Goal: Task Accomplishment & Management: Complete application form

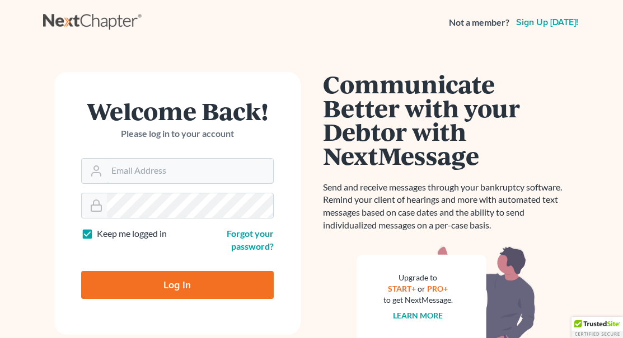
type input "[EMAIL_ADDRESS][DOMAIN_NAME]"
click at [143, 280] on input "Log In" at bounding box center [177, 285] width 192 height 28
type input "Thinking..."
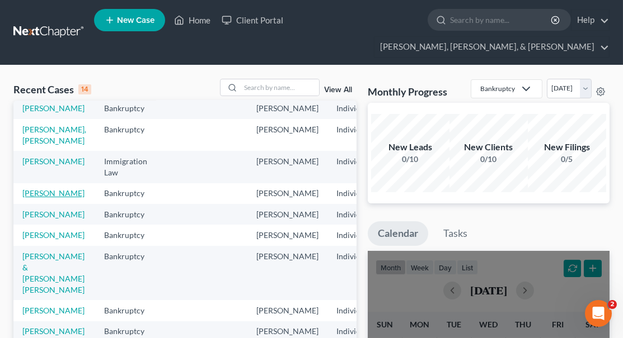
scroll to position [26, 0]
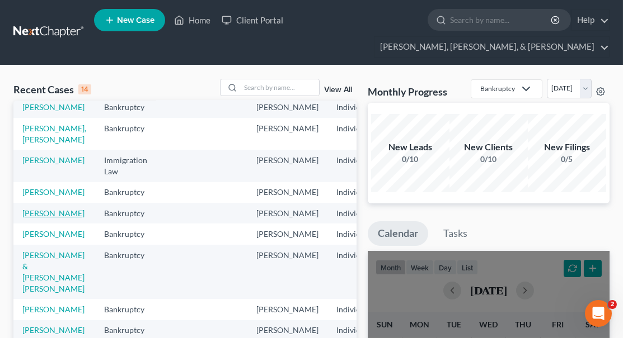
click at [35, 218] on link "[PERSON_NAME]" at bounding box center [53, 214] width 62 height 10
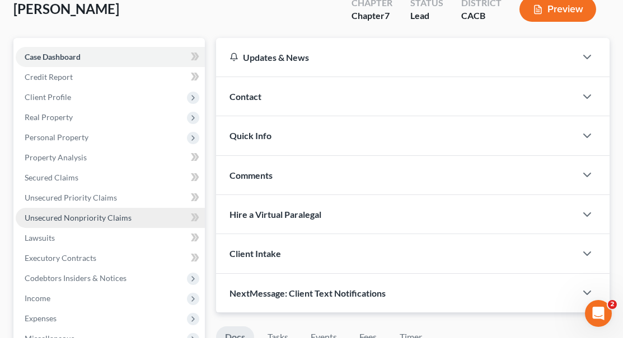
scroll to position [98, 0]
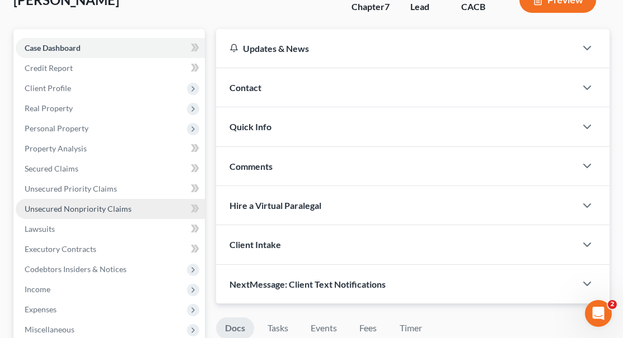
click at [101, 204] on span "Unsecured Nonpriority Claims" at bounding box center [78, 209] width 107 height 10
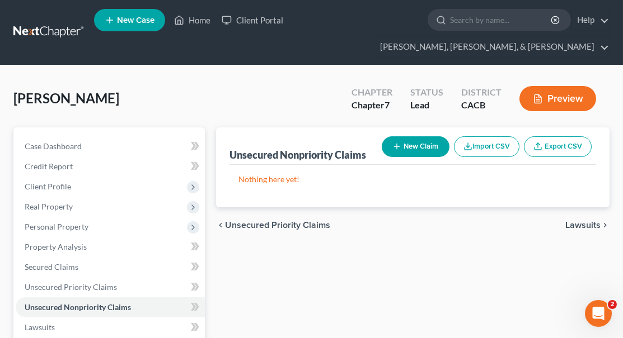
click at [409, 136] on button "New Claim" at bounding box center [415, 146] width 68 height 21
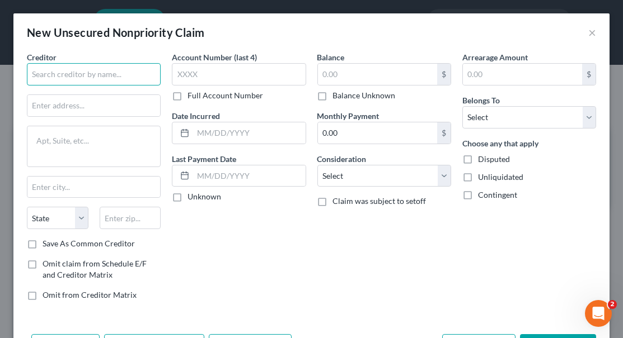
click at [125, 74] on input "text" at bounding box center [94, 74] width 134 height 22
paste input "LoanCare, LLC"
type input "LoanCare, LLC"
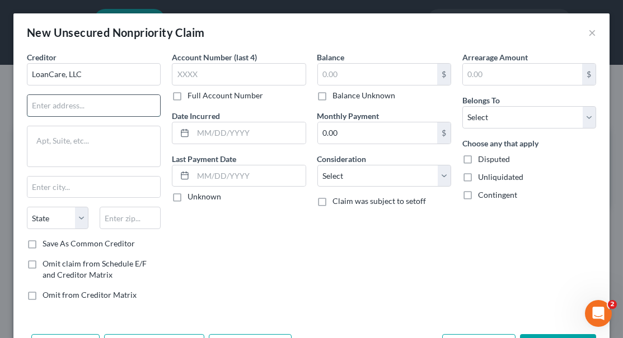
click at [114, 98] on input "text" at bounding box center [93, 105] width 133 height 21
paste input "[STREET_ADDRESS]"
type input "[STREET_ADDRESS]"
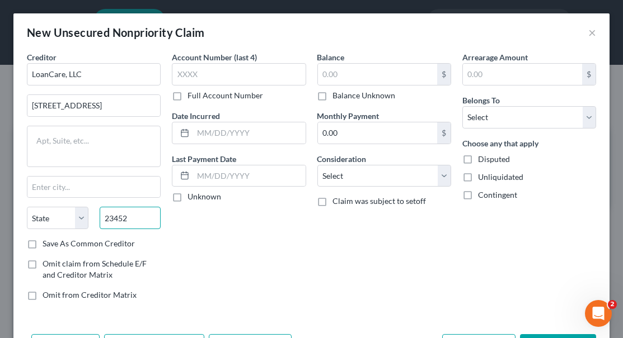
type input "23452"
type input "[US_STATE][GEOGRAPHIC_DATA]"
select select "48"
click at [43, 246] on label "Save As Common Creditor" at bounding box center [89, 243] width 92 height 11
click at [47, 246] on input "Save As Common Creditor" at bounding box center [50, 241] width 7 height 7
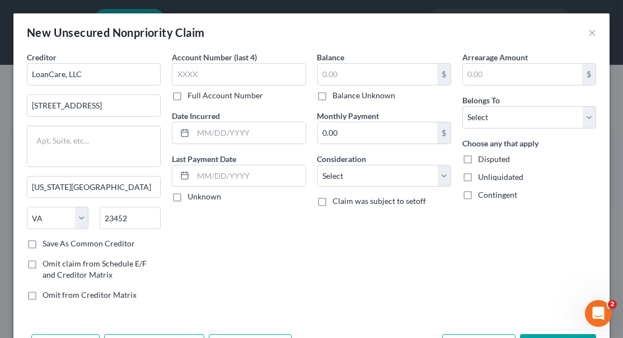
checkbox input "true"
click at [212, 77] on input "text" at bounding box center [239, 74] width 134 height 22
type input "6959"
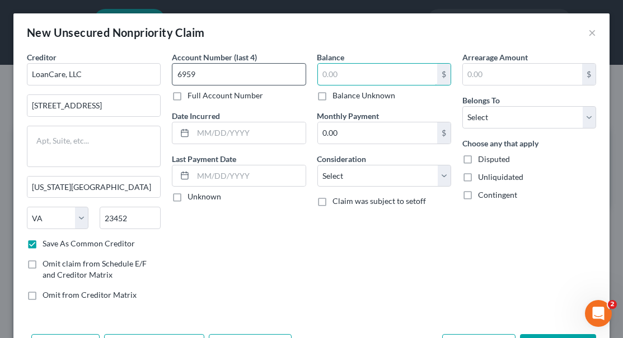
type input "3"
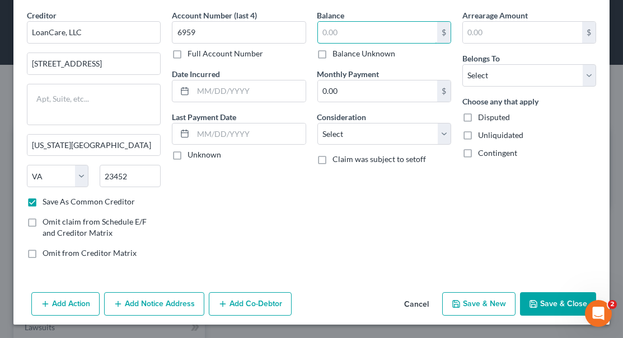
scroll to position [40, 0]
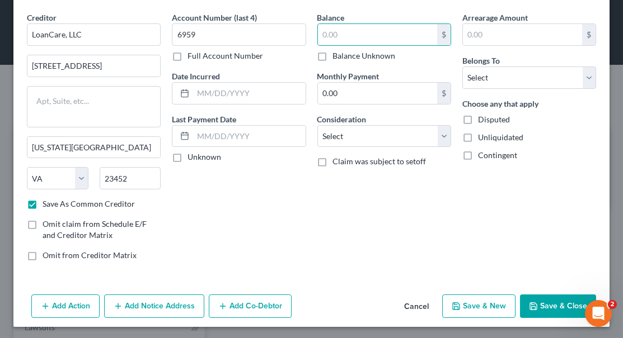
click at [555, 305] on button "Save & Close" at bounding box center [558, 306] width 76 height 23
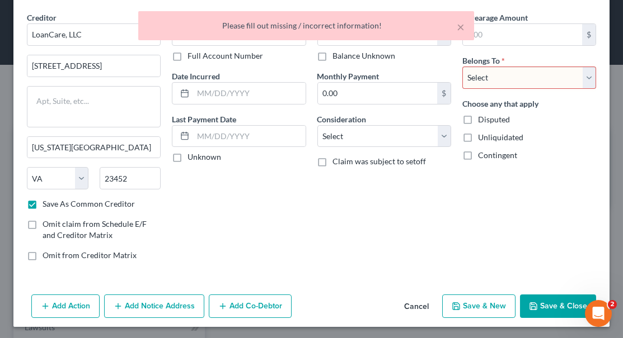
select select "0"
click at [554, 304] on button "Save & Close" at bounding box center [558, 306] width 76 height 23
checkbox input "false"
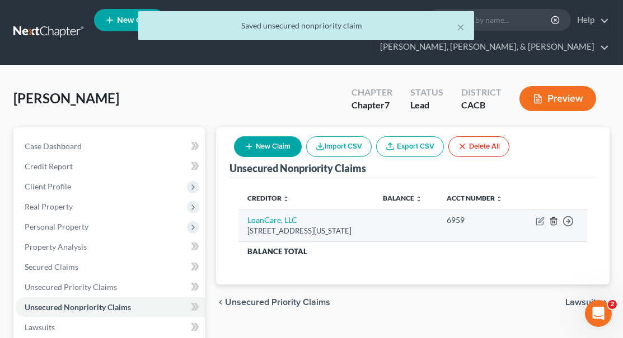
click at [554, 219] on polyline "button" at bounding box center [553, 219] width 7 height 0
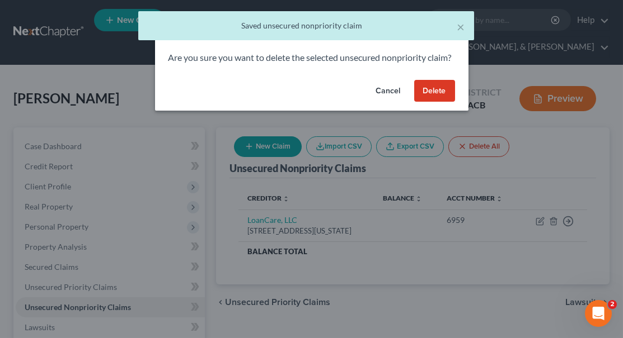
click at [432, 92] on button "Delete" at bounding box center [434, 91] width 41 height 22
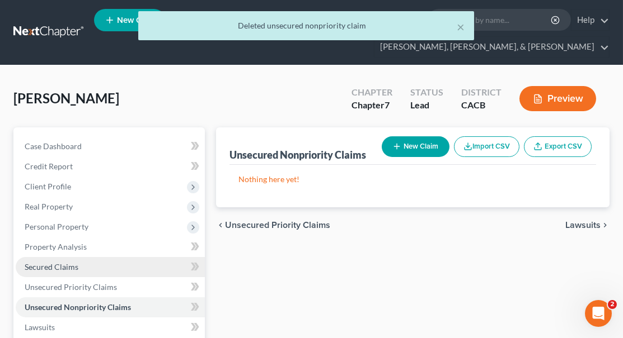
click at [106, 257] on link "Secured Claims" at bounding box center [110, 267] width 189 height 20
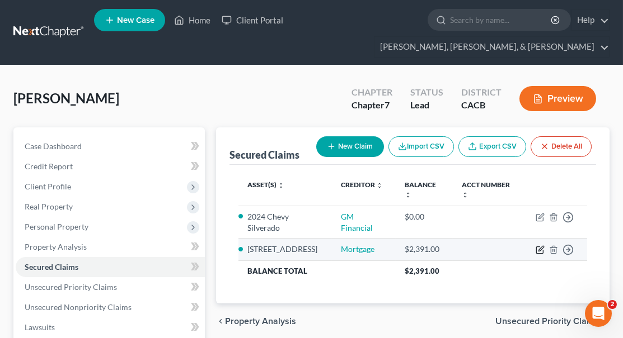
click at [538, 246] on icon "button" at bounding box center [539, 250] width 9 height 9
select select "2"
select select "0"
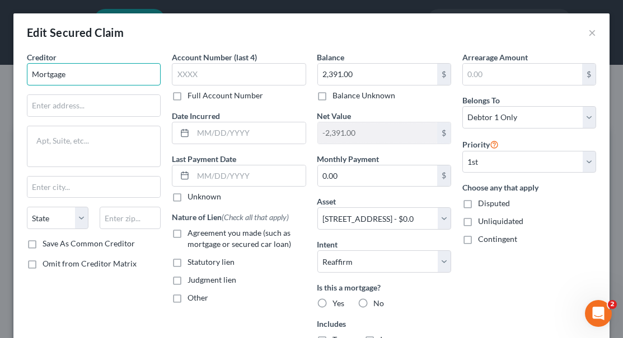
click at [129, 78] on input "Mortgage" at bounding box center [94, 74] width 134 height 22
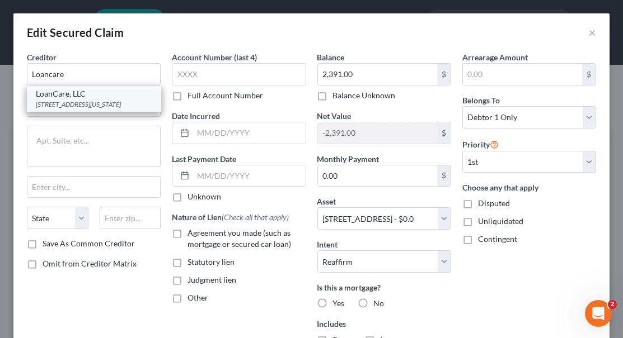
click at [119, 100] on div "[STREET_ADDRESS][US_STATE]" at bounding box center [94, 105] width 116 height 10
type input "LoanCare, LLC"
type input "[STREET_ADDRESS]"
type input "[US_STATE][GEOGRAPHIC_DATA]"
select select "48"
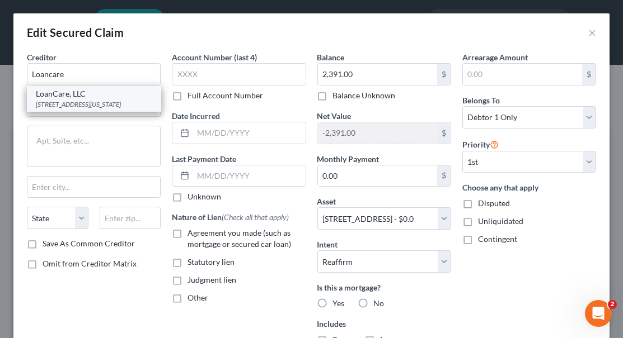
type input "23452"
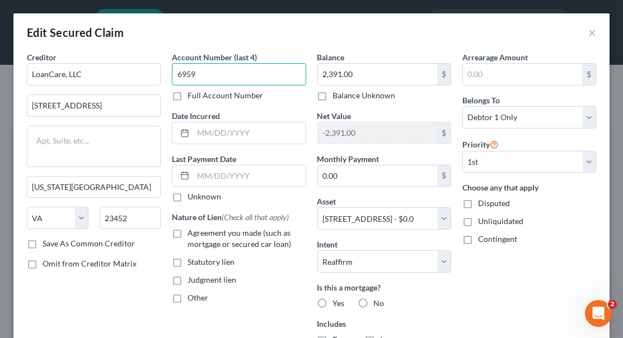
type input "6959"
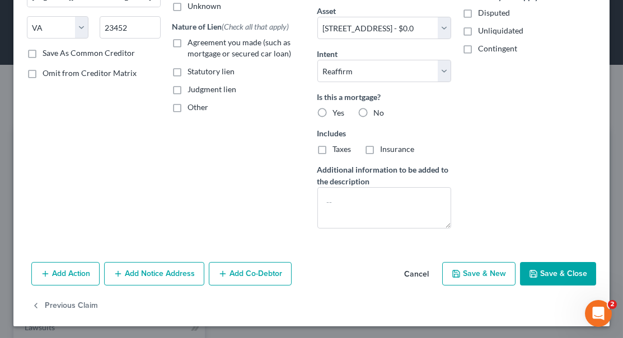
scroll to position [190, 0]
click at [489, 273] on button "Save & New" at bounding box center [478, 274] width 73 height 23
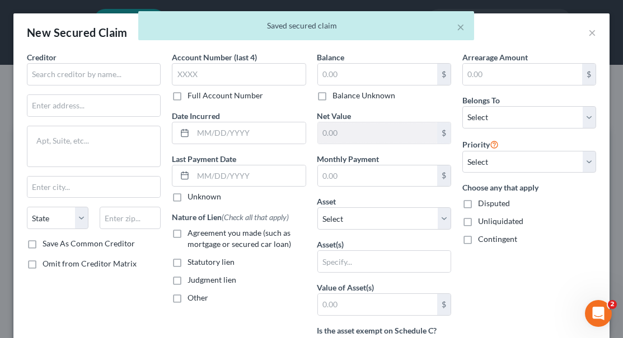
click at [590, 34] on div "× Saved secured claim" at bounding box center [305, 28] width 623 height 35
click at [591, 34] on div "× Saved secured claim" at bounding box center [305, 28] width 623 height 35
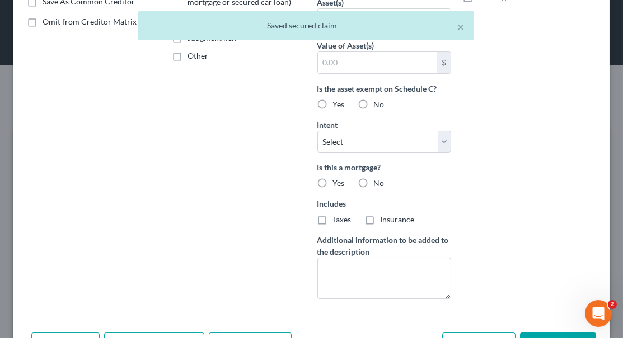
scroll to position [268, 0]
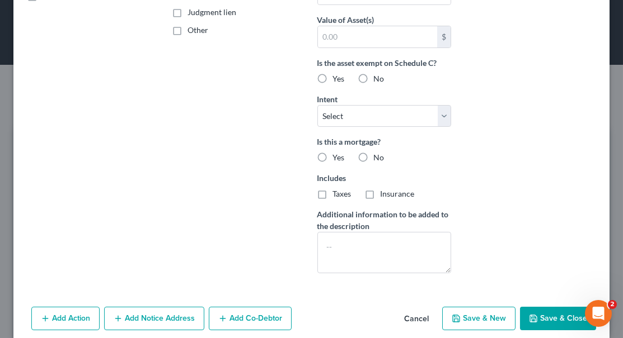
click at [424, 318] on button "Cancel" at bounding box center [416, 319] width 43 height 22
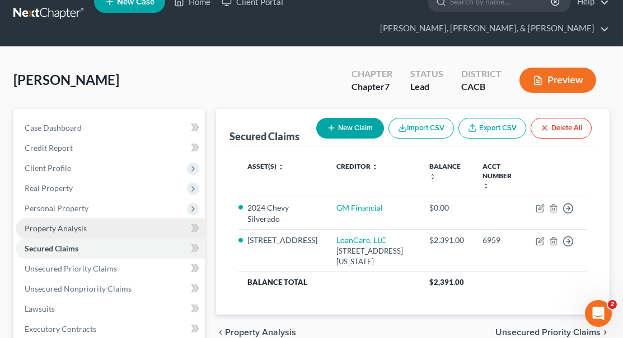
scroll to position [18, 0]
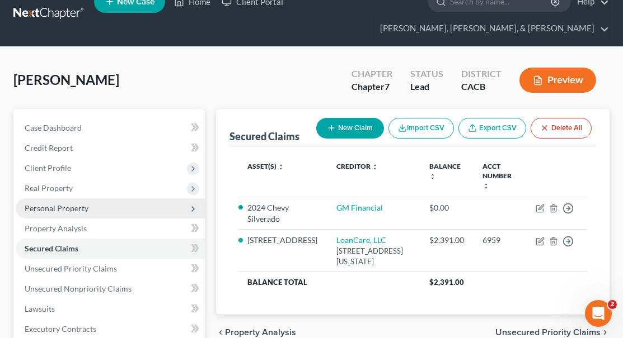
click at [100, 199] on span "Personal Property" at bounding box center [110, 209] width 189 height 20
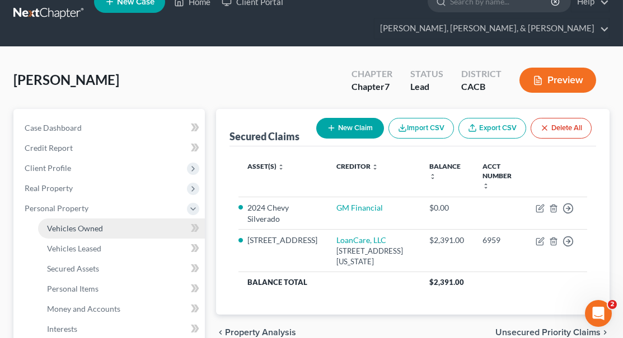
click at [96, 224] on span "Vehicles Owned" at bounding box center [75, 229] width 56 height 10
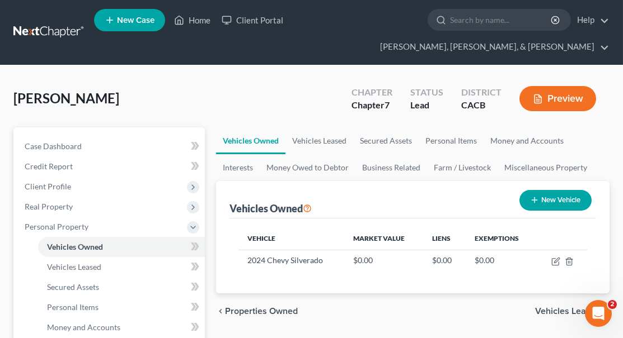
click at [544, 190] on button "New Vehicle" at bounding box center [555, 200] width 72 height 21
select select "0"
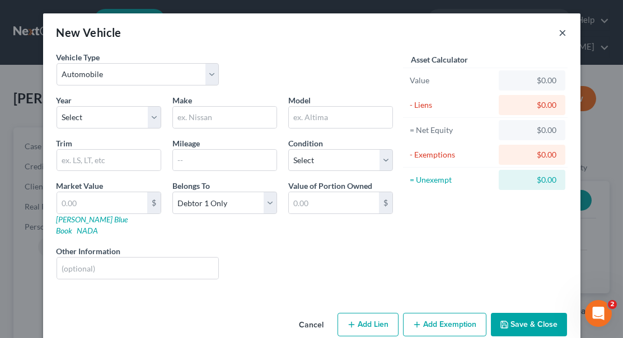
click at [562, 34] on button "×" at bounding box center [563, 32] width 8 height 13
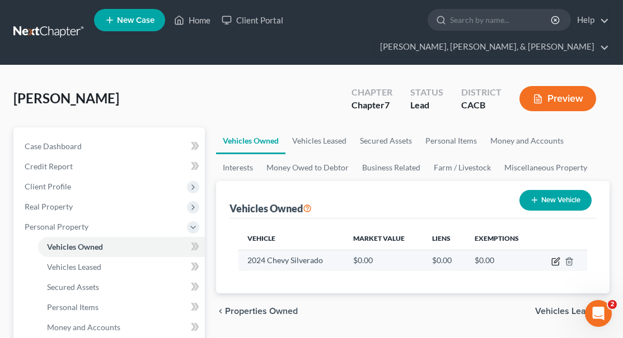
click at [555, 257] on icon "button" at bounding box center [555, 261] width 9 height 9
select select "0"
select select "2"
select select "0"
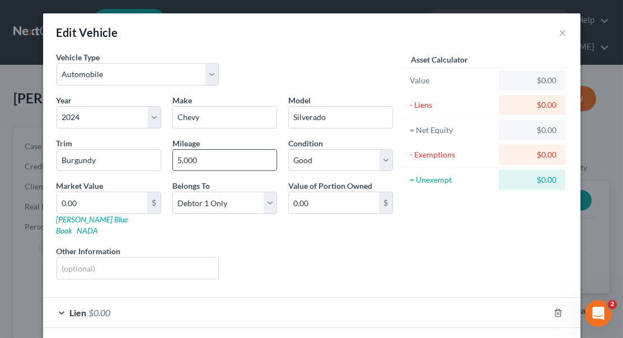
click at [234, 164] on input "5,000" at bounding box center [224, 160] width 103 height 21
type input "5,500"
click at [319, 246] on div "Liens Select" at bounding box center [311, 263] width 174 height 34
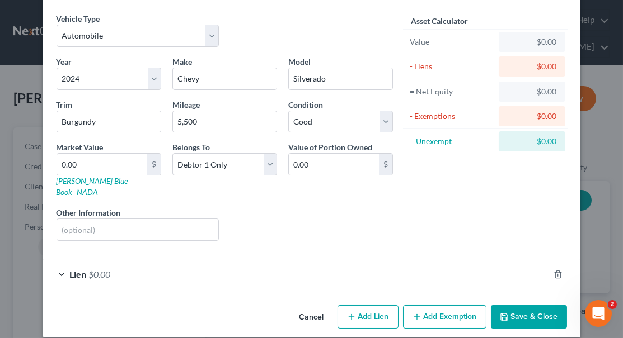
scroll to position [38, 0]
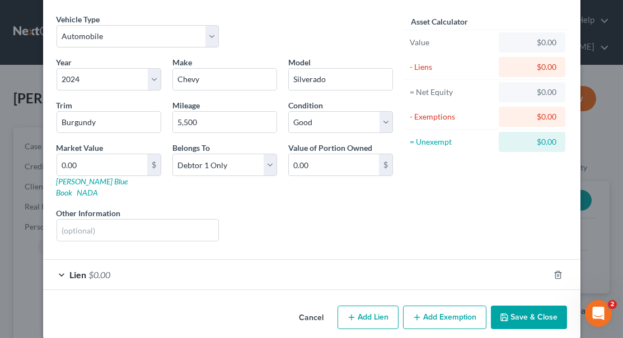
click at [62, 263] on div "Lien $0.00" at bounding box center [296, 275] width 506 height 30
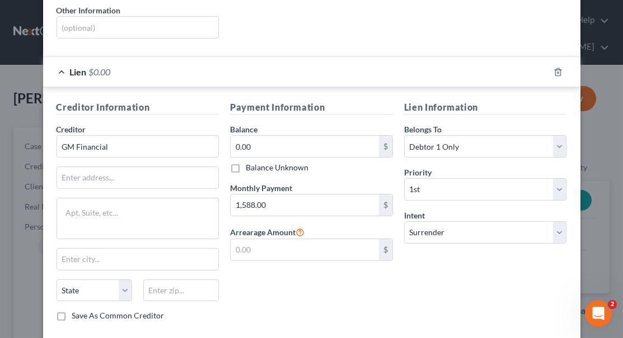
scroll to position [251, 0]
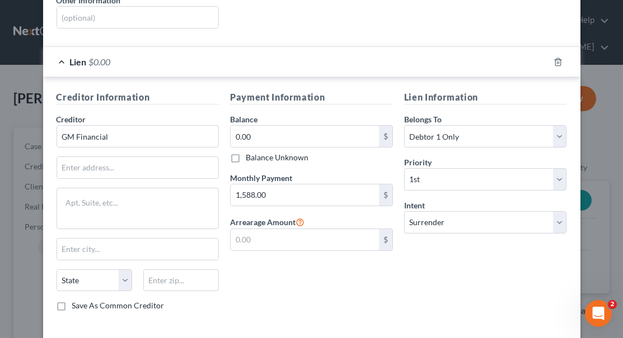
click at [299, 266] on div "Payment Information Balance 0.00 $ Balance Unknown Balance Undetermined 0.00 $ …" at bounding box center [311, 206] width 174 height 230
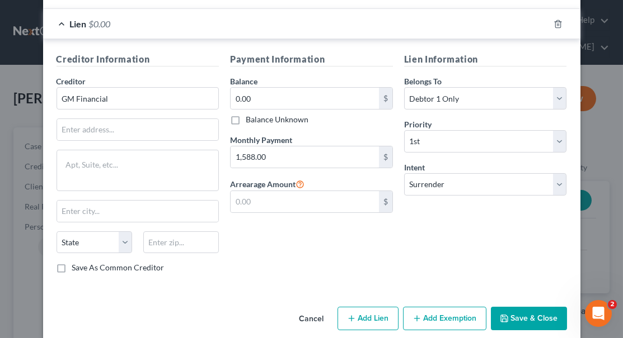
scroll to position [289, 0]
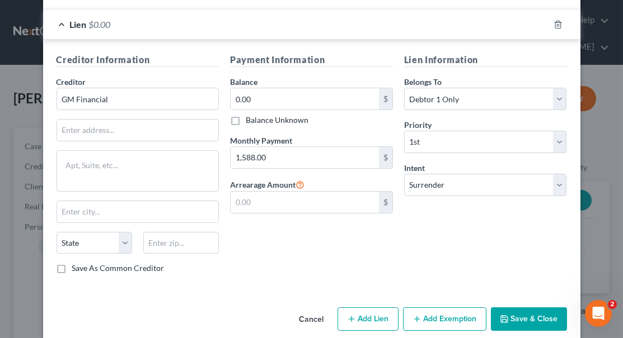
click at [314, 309] on button "Cancel" at bounding box center [311, 320] width 43 height 22
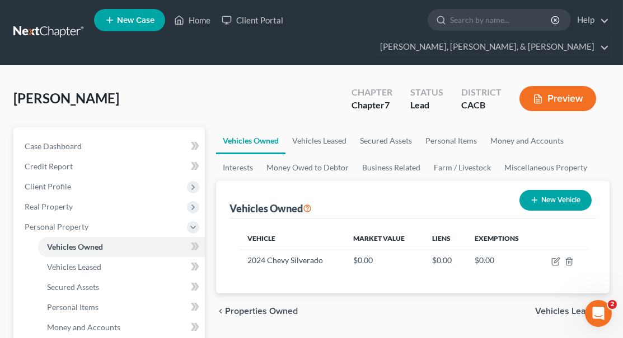
click at [568, 190] on button "New Vehicle" at bounding box center [555, 200] width 72 height 21
select select "0"
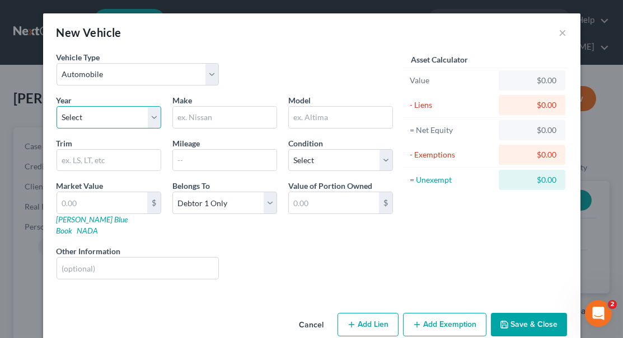
select select "3"
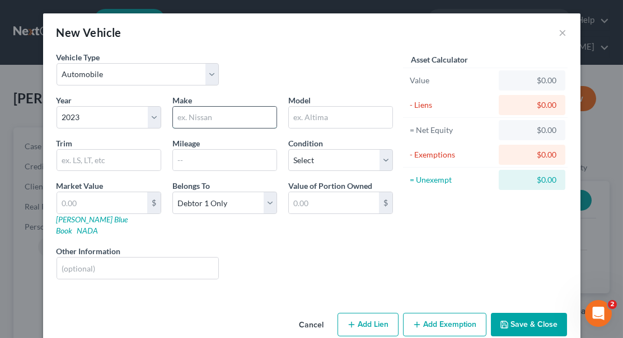
click at [194, 117] on input "text" at bounding box center [224, 117] width 103 height 21
type input "Chevy"
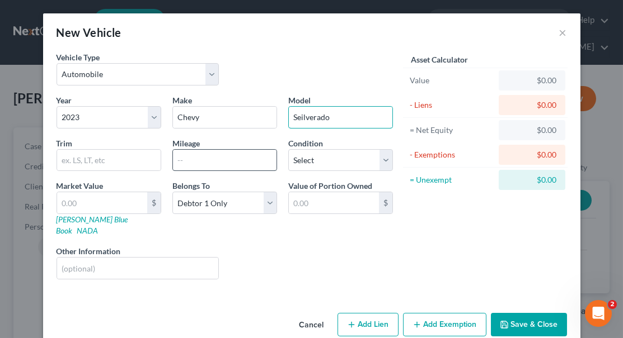
type input "Seilverado"
click at [183, 156] on input "text" at bounding box center [224, 160] width 103 height 21
type input "35000"
click at [461, 268] on div "Asset Calculator Value $0.00 - Liens $0.00 = Net Equity $0.00 - Exemptions $0.0…" at bounding box center [485, 169] width 174 height 237
click at [299, 117] on input "Seilverado" at bounding box center [340, 117] width 103 height 21
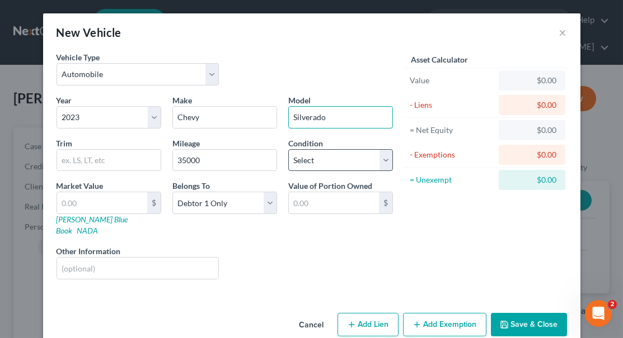
type input "Silverado"
select select "2"
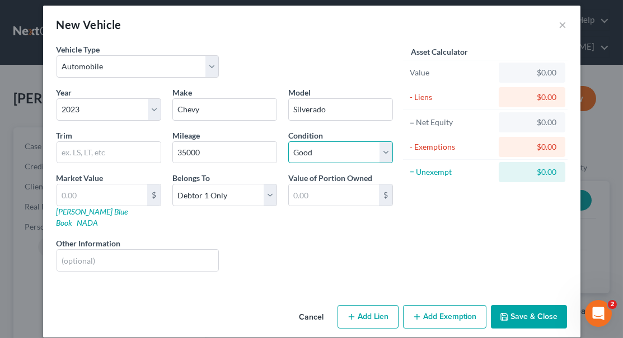
scroll to position [7, 0]
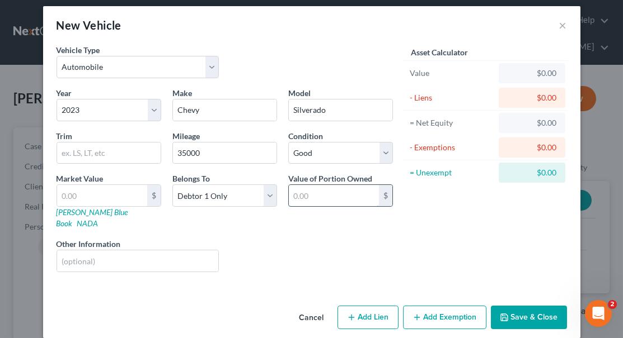
click at [325, 194] on input "text" at bounding box center [334, 195] width 90 height 21
type input "38,000"
click at [374, 313] on button "Add Lien" at bounding box center [367, 317] width 61 height 23
select select "0"
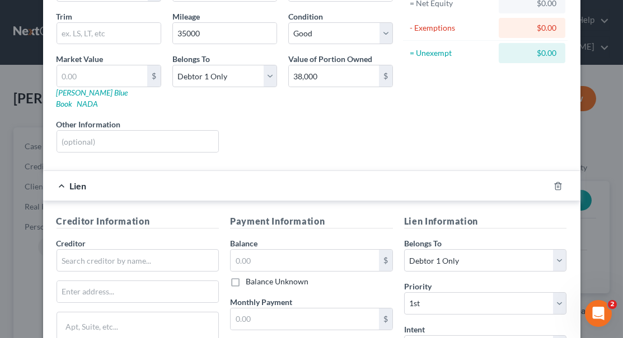
scroll to position [136, 0]
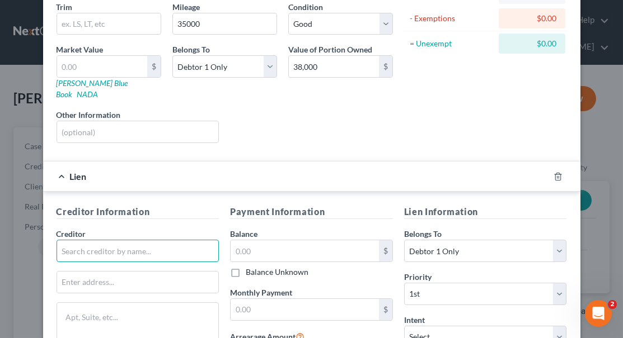
click at [186, 240] on input "text" at bounding box center [137, 251] width 163 height 22
click at [134, 240] on input "Ally Financial" at bounding box center [137, 251] width 163 height 22
drag, startPoint x: 108, startPoint y: 238, endPoint x: 58, endPoint y: 237, distance: 50.4
click at [58, 240] on input "Ally Financial" at bounding box center [137, 251] width 163 height 22
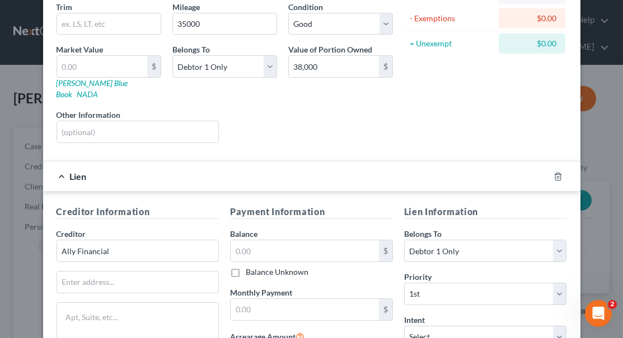
type input "Ally Financial"
paste input "P.O. Box 71119"
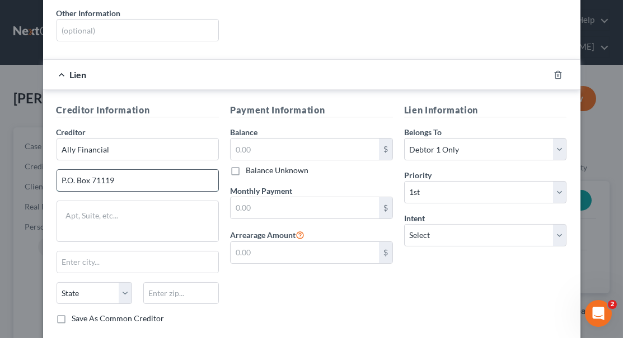
scroll to position [248, 0]
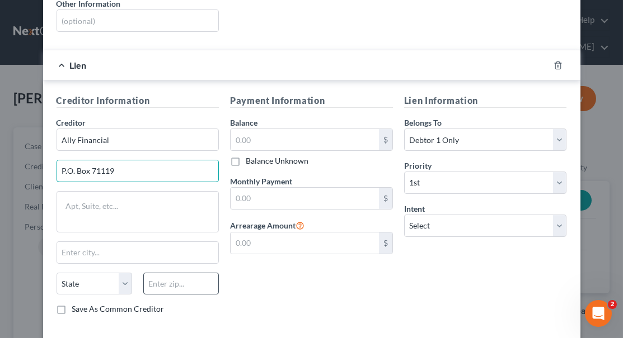
type input "P.O. Box 71119"
type input "28272"
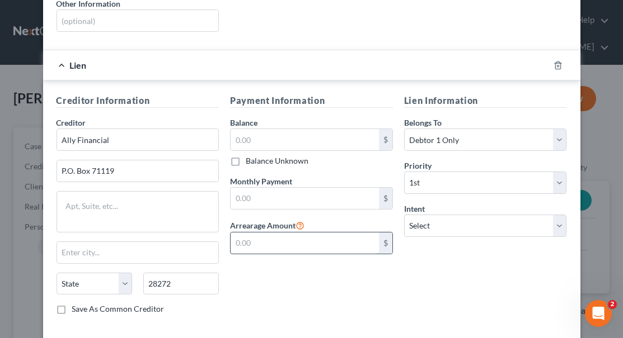
click at [354, 233] on input "text" at bounding box center [304, 243] width 148 height 21
type input "Charlotte"
select select "28"
click at [72, 304] on label "Save As Common Creditor" at bounding box center [118, 309] width 92 height 11
click at [77, 304] on input "Save As Common Creditor" at bounding box center [80, 307] width 7 height 7
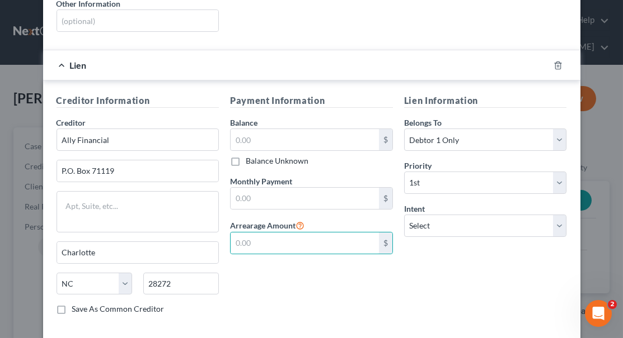
checkbox input "true"
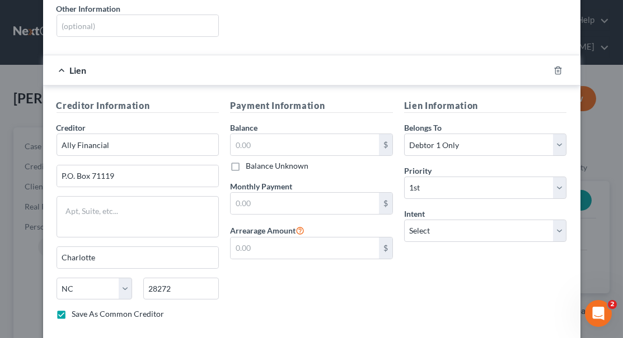
scroll to position [172, 0]
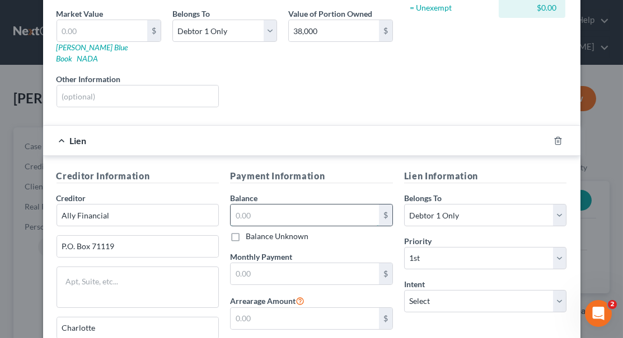
click at [298, 205] on input "text" at bounding box center [304, 215] width 148 height 21
type input "50,662"
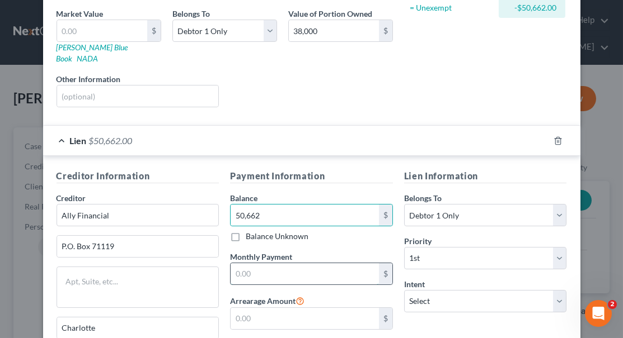
click at [327, 263] on input "text" at bounding box center [304, 273] width 148 height 21
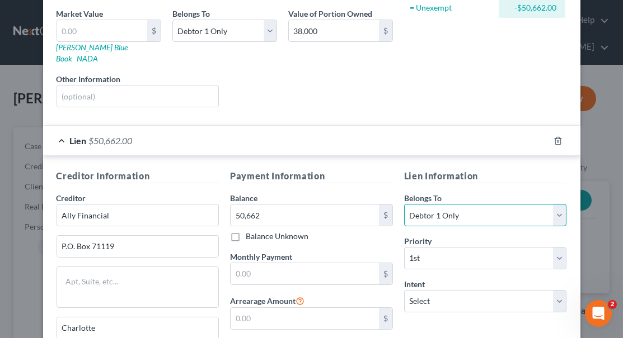
select select "3"
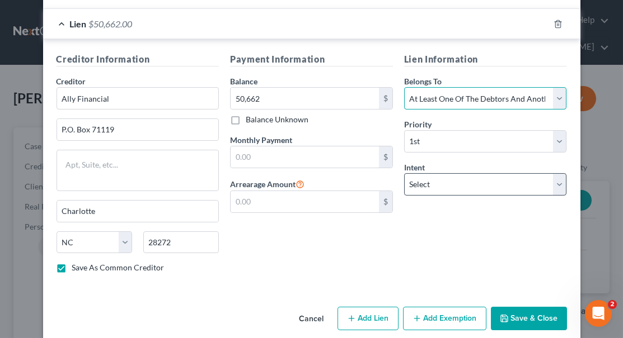
scroll to position [289, 0]
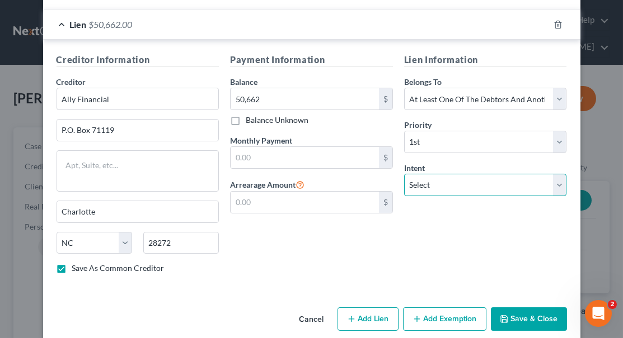
select select "2"
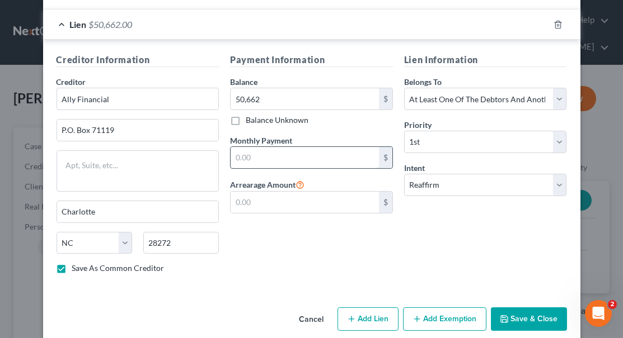
click at [318, 147] on input "text" at bounding box center [304, 157] width 148 height 21
type input "1,152"
click at [478, 244] on div "Lien Information Belongs To * Select Debtor 1 Only Debtor 2 Only Debtor 1 And D…" at bounding box center [485, 168] width 174 height 230
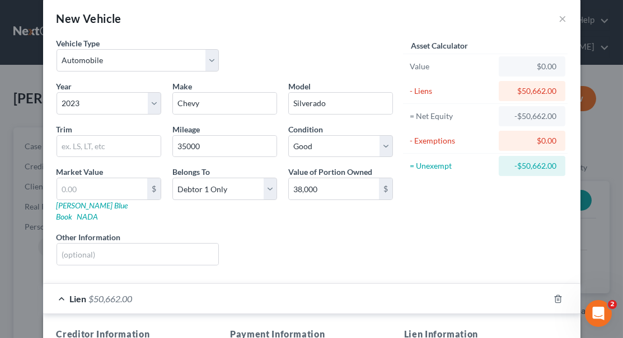
scroll to position [15, 0]
click at [331, 192] on input "38,000" at bounding box center [334, 188] width 90 height 21
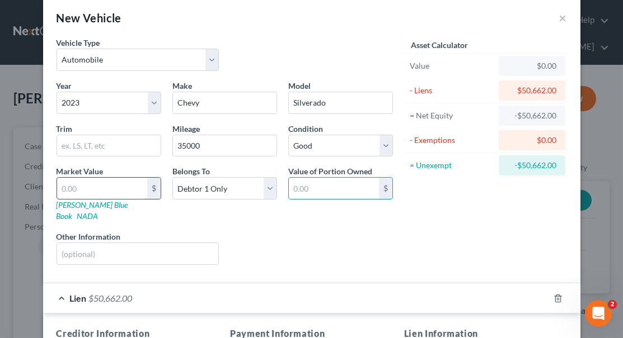
click at [63, 188] on input "text" at bounding box center [102, 188] width 90 height 21
type input "3"
type input "3.00"
type input "39"
type input "39.00"
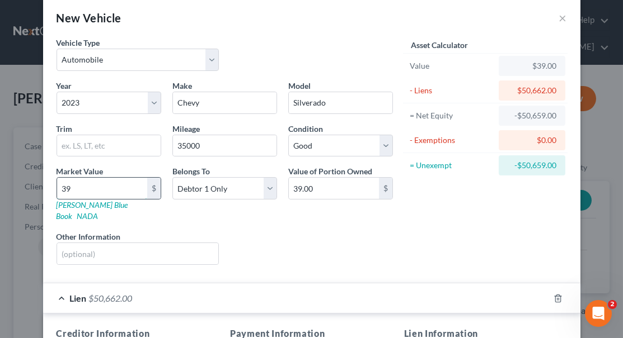
type input "390"
type input "390.00"
type input "3900"
type input "3,900.00"
type input "3,9000"
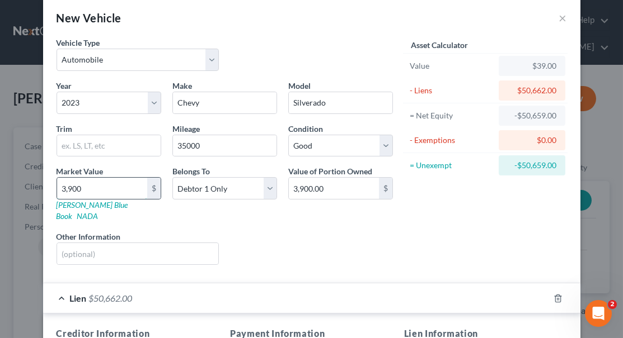
type input "39,000.00"
type input "39,000"
click at [310, 231] on div "Liens Select" at bounding box center [311, 248] width 174 height 34
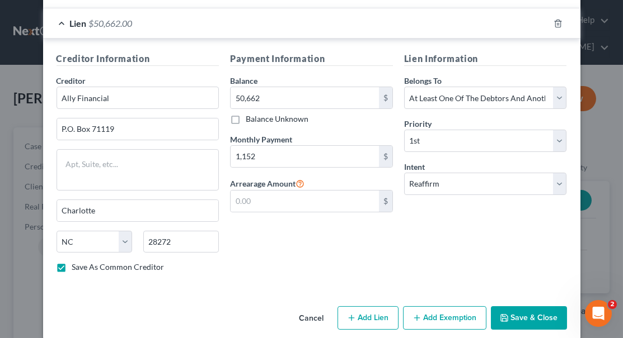
scroll to position [289, 0]
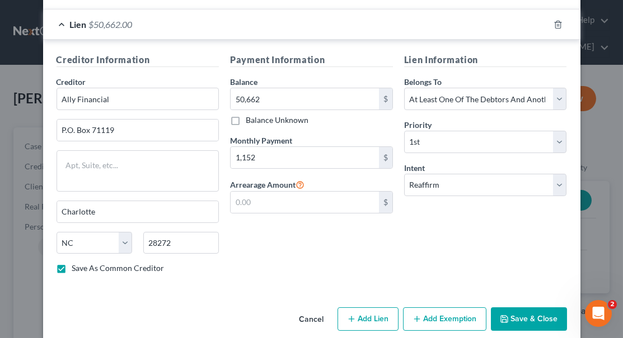
click at [442, 308] on button "Add Exemption" at bounding box center [444, 319] width 83 height 23
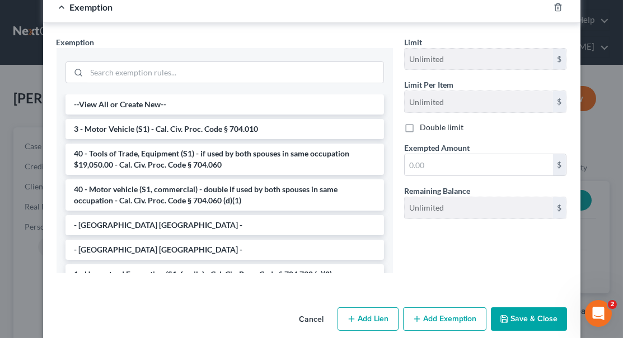
scroll to position [589, 0]
click at [321, 119] on li "3 - Motor Vehicle (S1) - Cal. Civ. Proc. Code § 704.010" at bounding box center [224, 129] width 318 height 20
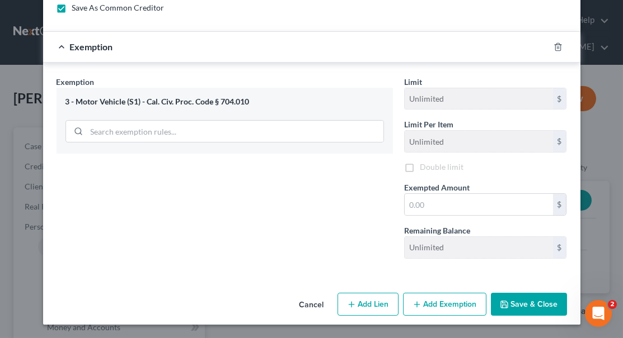
scroll to position [533, 0]
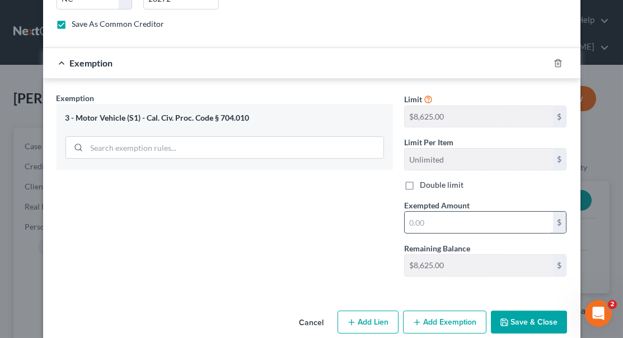
click at [414, 212] on input "text" at bounding box center [478, 222] width 148 height 21
type input "5,000"
click at [527, 311] on button "Save & Close" at bounding box center [529, 322] width 76 height 23
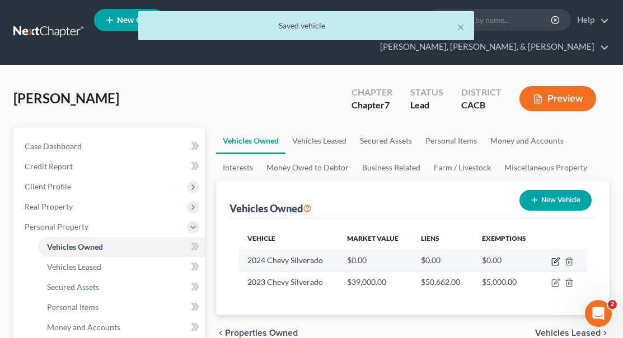
click at [555, 257] on icon "button" at bounding box center [555, 261] width 9 height 9
select select "0"
select select "2"
select select "0"
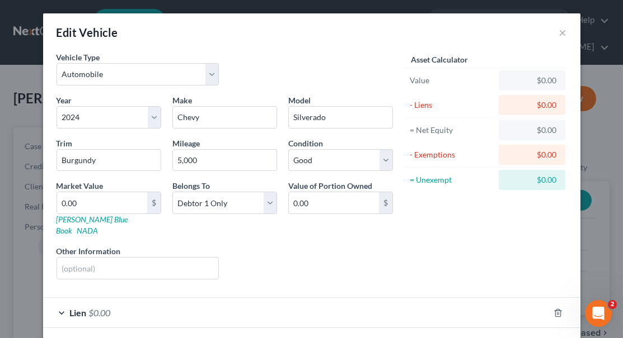
click at [472, 209] on div "Asset Calculator Value $0.00 - Liens $0.00 = Net Equity $0.00 - Exemptions $0.0…" at bounding box center [485, 169] width 174 height 237
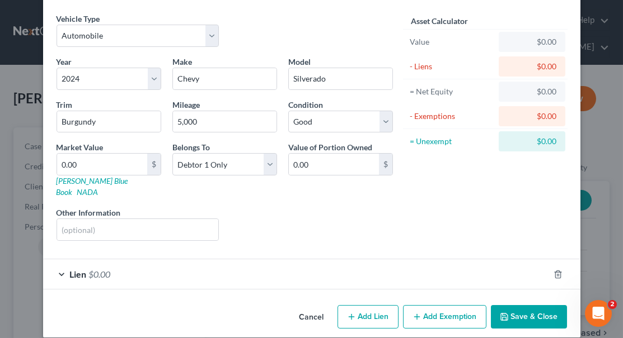
scroll to position [38, 0]
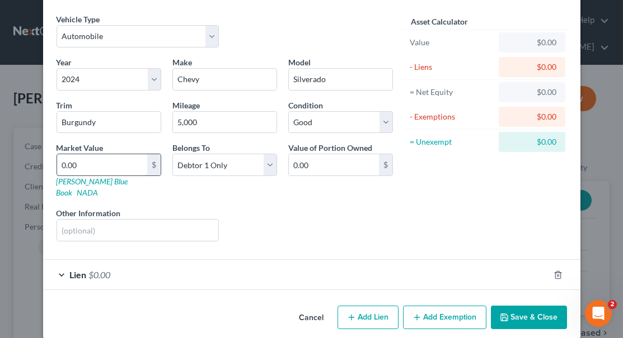
click at [126, 165] on input "0.00" at bounding box center [102, 164] width 90 height 21
type input "0"
type input "4"
type input "4.00"
type input "42"
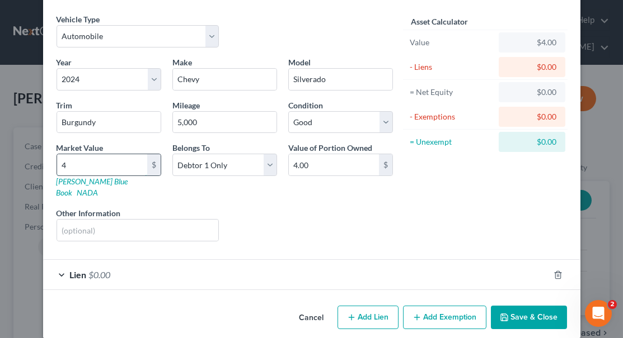
type input "42.00"
type input "420"
type input "420.00"
type input "420"
type input "0"
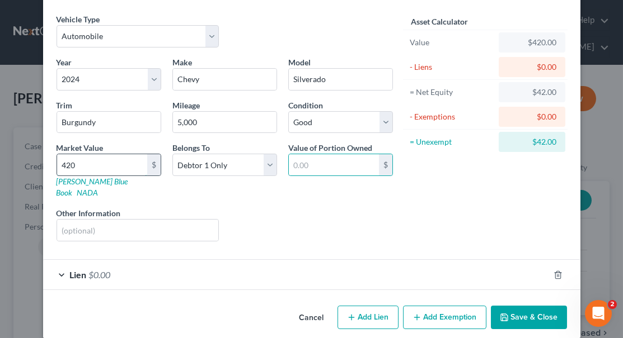
click at [80, 162] on input "420" at bounding box center [102, 164] width 90 height 21
type input "4200"
type input "4,200.00"
type input "4,2000"
type input "42,000.00"
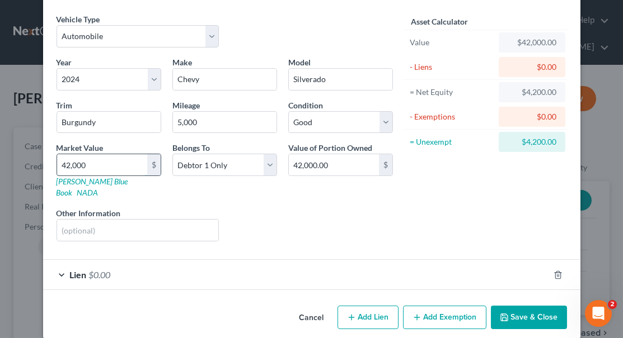
type input "42,0000"
type input "420,000.00"
type input "420,00"
type input "42,000.00"
type input "42,000"
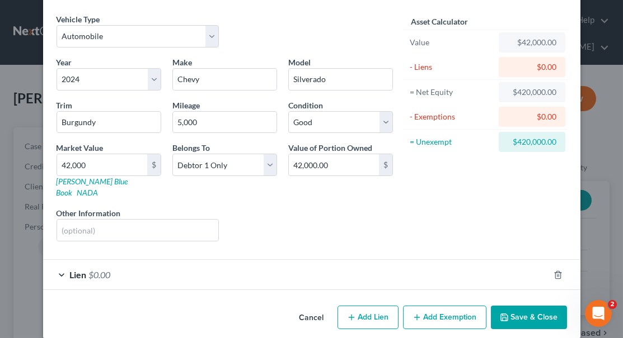
click at [370, 307] on button "Add Lien" at bounding box center [367, 317] width 61 height 23
select select "0"
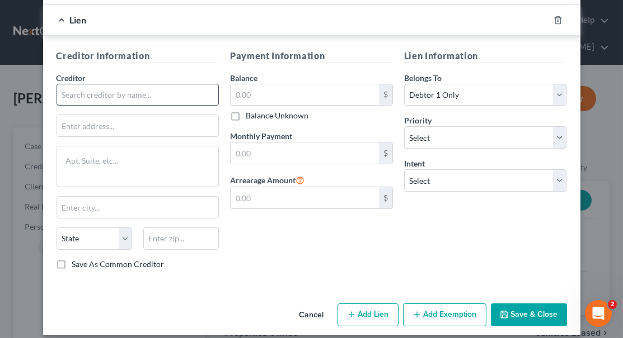
scroll to position [319, 0]
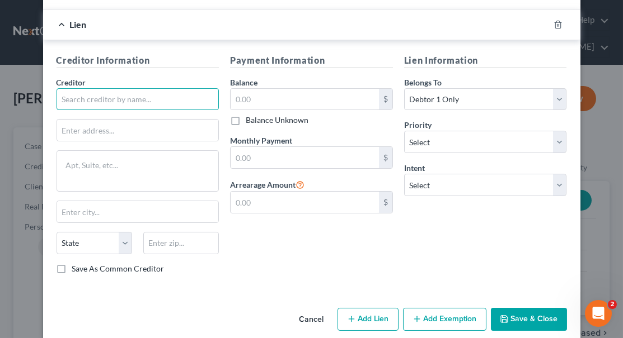
click at [180, 88] on input "text" at bounding box center [137, 99] width 163 height 22
type input "C"
click at [136, 88] on input "GM Financial" at bounding box center [137, 99] width 163 height 22
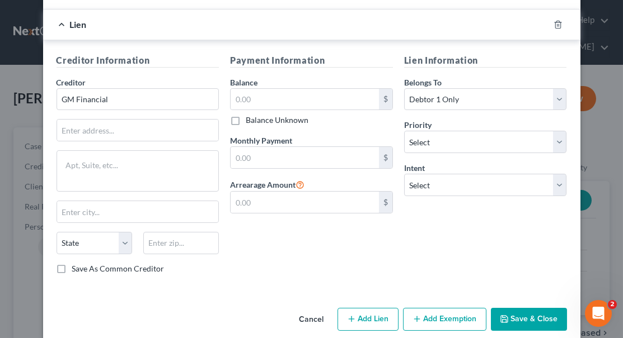
type input "GM Financial"
paste input "[STREET_ADDRESS]"
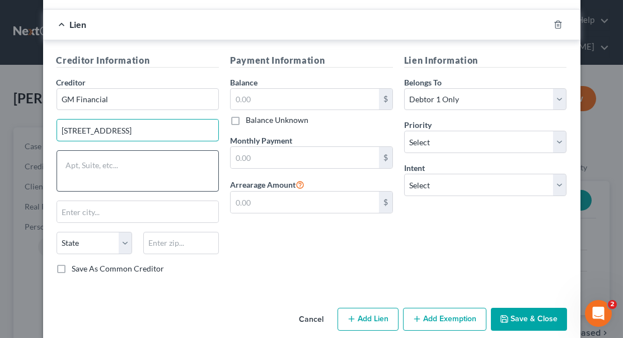
type input "[STREET_ADDRESS]"
click at [156, 150] on textarea at bounding box center [137, 170] width 163 height 41
type textarea "#3600"
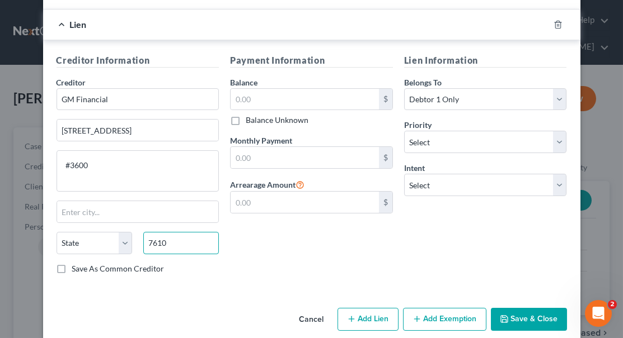
type input "76102"
type input "[GEOGRAPHIC_DATA]"
select select "45"
type input "76102"
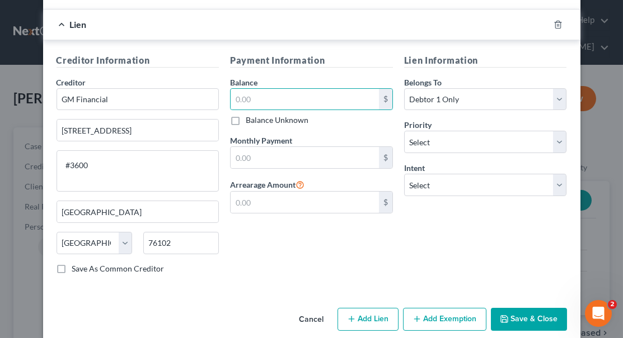
click at [72, 263] on label "Save As Common Creditor" at bounding box center [118, 268] width 92 height 11
click at [77, 263] on input "Save As Common Creditor" at bounding box center [80, 266] width 7 height 7
checkbox input "true"
click at [299, 89] on input "text" at bounding box center [304, 99] width 148 height 21
type input "87,210"
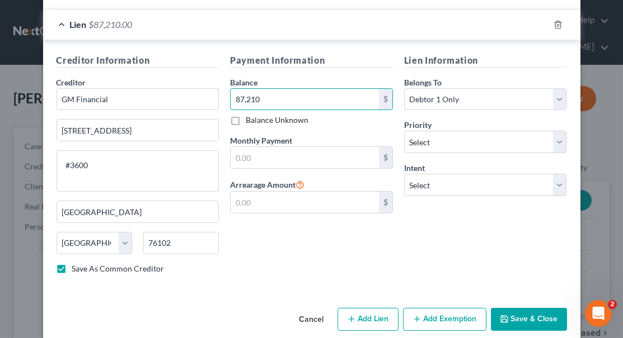
click at [463, 238] on div "Lien Information Belongs To * Select Debtor 1 Only Debtor 2 Only Debtor 1 And D…" at bounding box center [485, 169] width 174 height 230
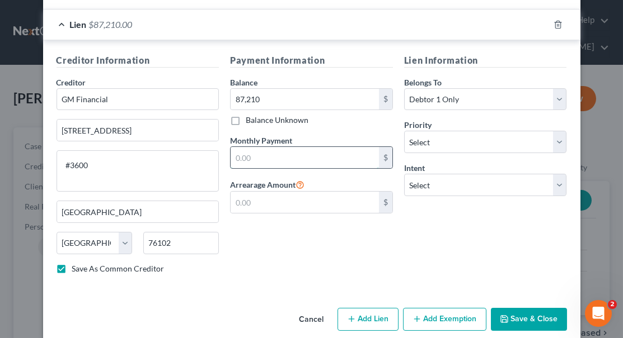
click at [338, 147] on input "text" at bounding box center [304, 157] width 148 height 21
type input "1,586"
click at [515, 223] on div "Lien Information Belongs To * Select Debtor 1 Only Debtor 2 Only Debtor 1 And D…" at bounding box center [485, 169] width 174 height 230
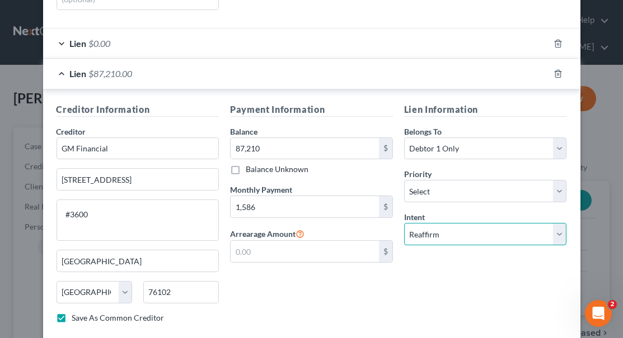
scroll to position [280, 0]
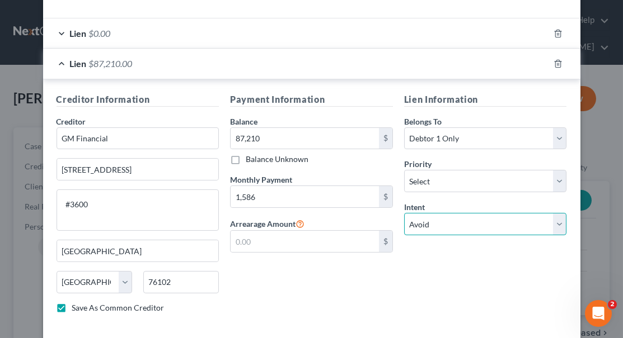
select select "2"
click at [495, 277] on div "Lien Information Belongs To * Select Debtor 1 Only Debtor 2 Only Debtor 1 And D…" at bounding box center [485, 208] width 174 height 230
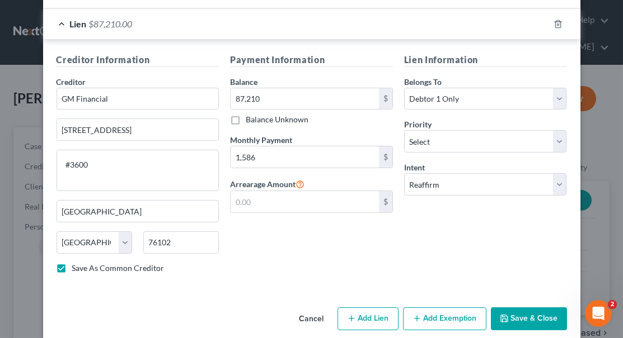
scroll to position [319, 0]
click at [525, 308] on button "Save & Close" at bounding box center [529, 319] width 76 height 23
checkbox input "false"
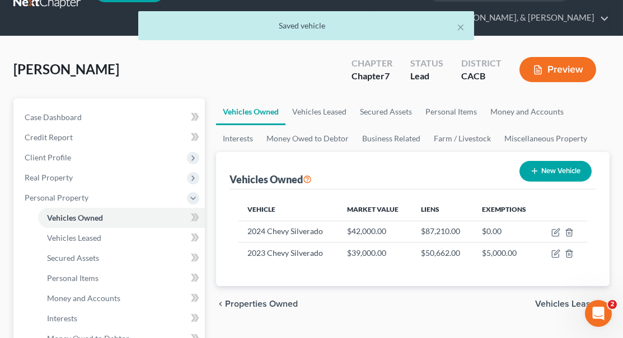
scroll to position [29, 0]
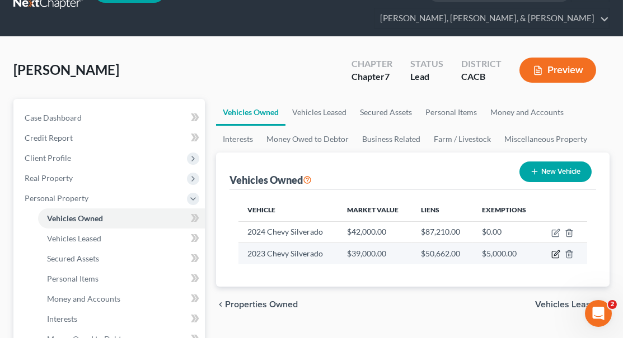
click at [554, 251] on icon "button" at bounding box center [556, 253] width 5 height 5
select select "0"
select select "3"
select select "2"
select select "0"
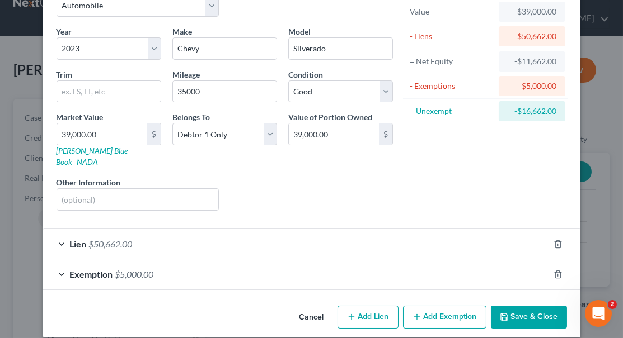
scroll to position [68, 0]
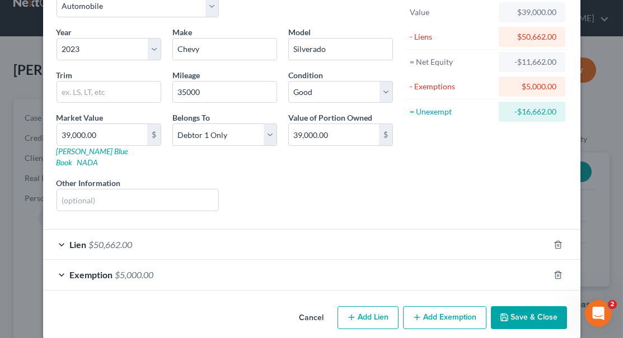
click at [62, 230] on div "Lien $50,662.00" at bounding box center [296, 245] width 506 height 30
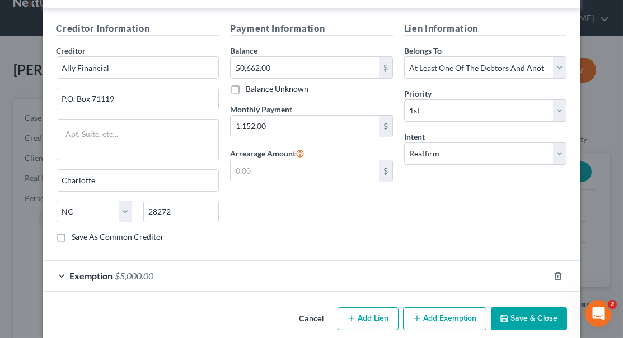
scroll to position [319, 0]
click at [531, 308] on button "Save & Close" at bounding box center [529, 319] width 76 height 23
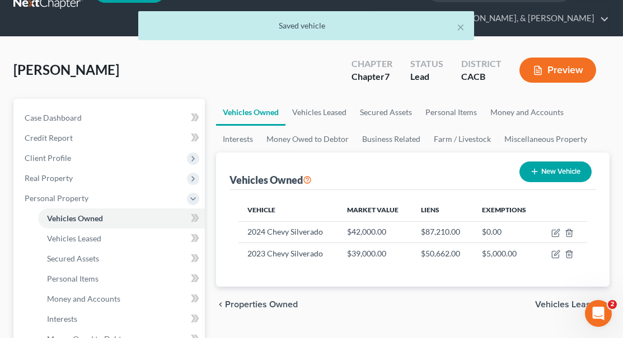
scroll to position [43, 0]
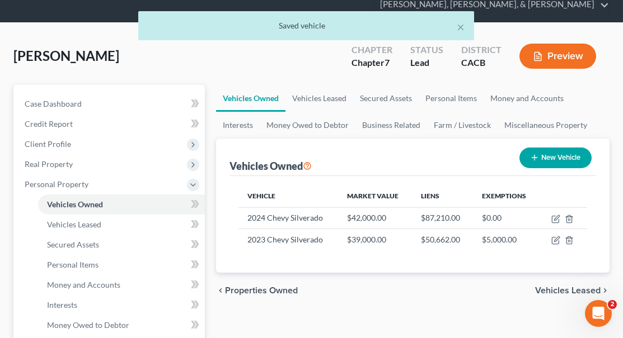
click at [571, 286] on span "Vehicles Leased" at bounding box center [567, 290] width 65 height 9
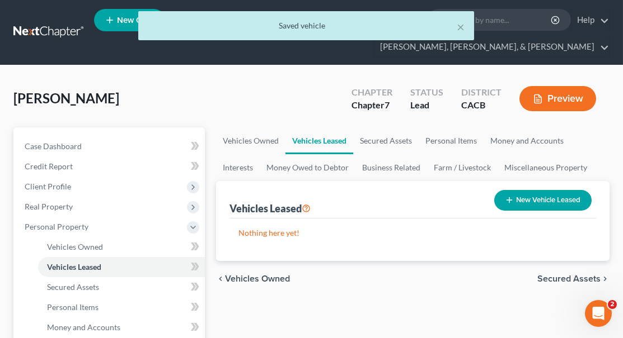
click at [556, 275] on span "Secured Assets" at bounding box center [568, 279] width 63 height 9
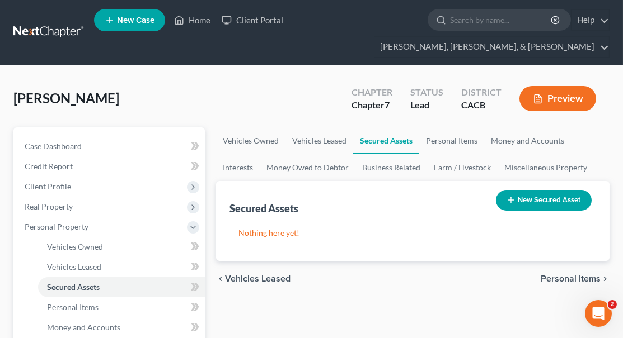
click at [556, 275] on span "Personal Items" at bounding box center [570, 279] width 60 height 9
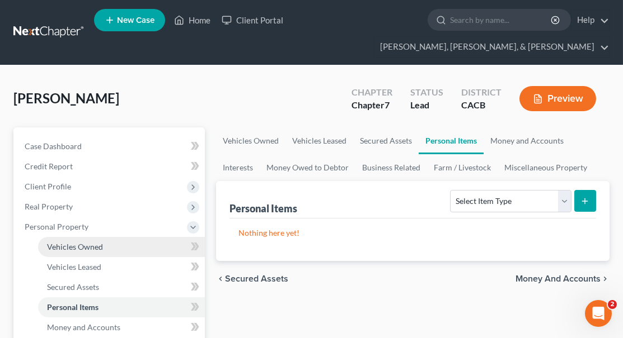
click at [121, 237] on link "Vehicles Owned" at bounding box center [121, 247] width 167 height 20
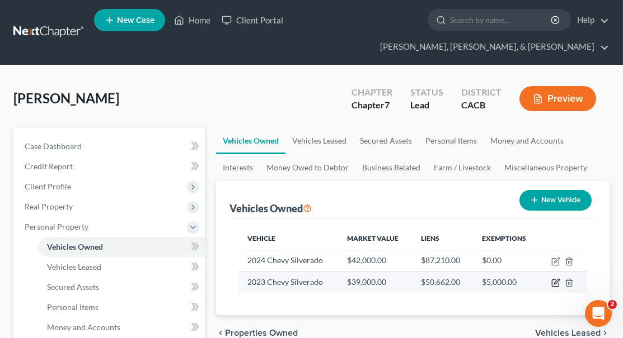
click at [553, 279] on icon "button" at bounding box center [555, 283] width 9 height 9
select select "0"
select select "3"
select select "2"
select select "0"
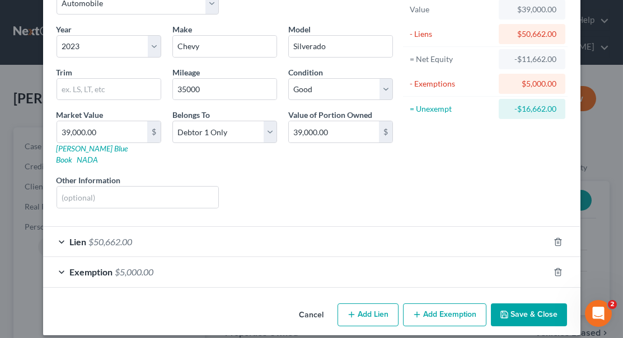
scroll to position [68, 0]
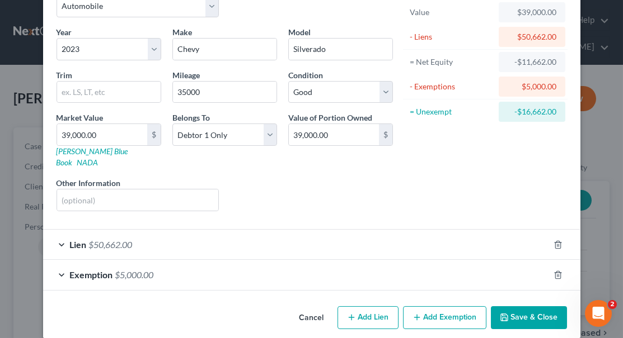
click at [65, 231] on div "Lien $50,662.00" at bounding box center [296, 245] width 506 height 30
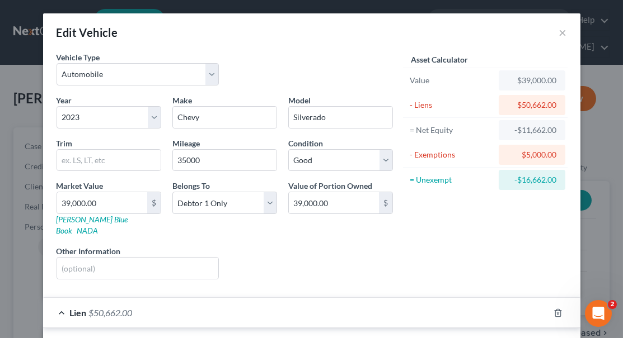
scroll to position [0, 0]
click at [560, 30] on button "×" at bounding box center [563, 32] width 8 height 13
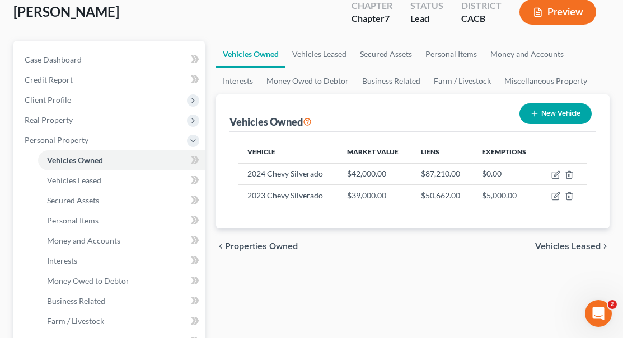
scroll to position [92, 0]
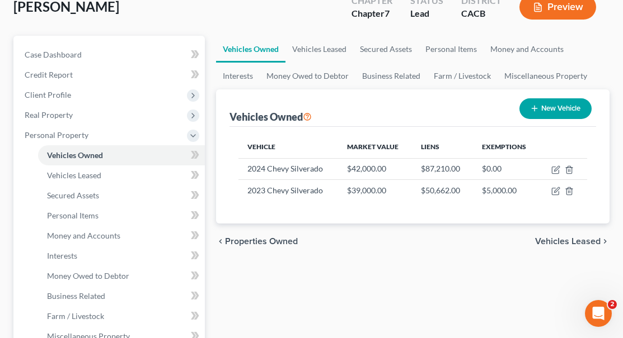
click at [553, 237] on span "Vehicles Leased" at bounding box center [567, 241] width 65 height 9
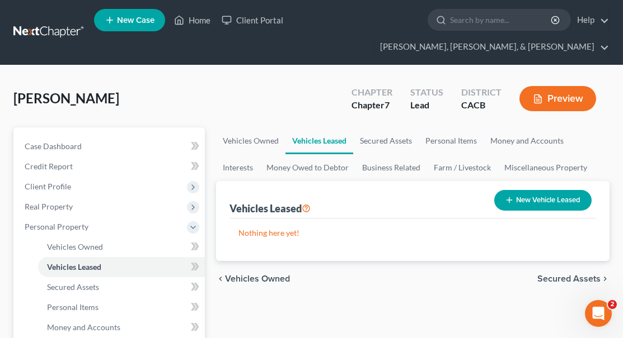
click at [563, 275] on span "Secured Assets" at bounding box center [568, 279] width 63 height 9
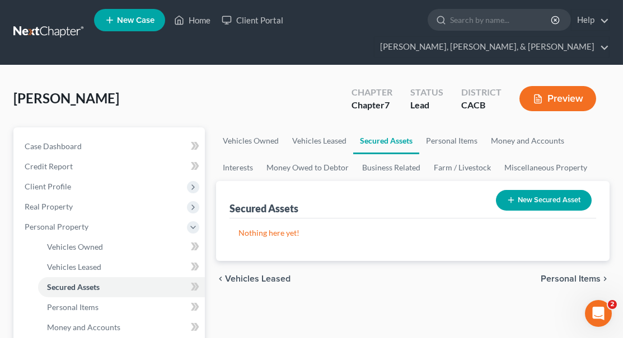
click at [567, 275] on span "Personal Items" at bounding box center [570, 279] width 60 height 9
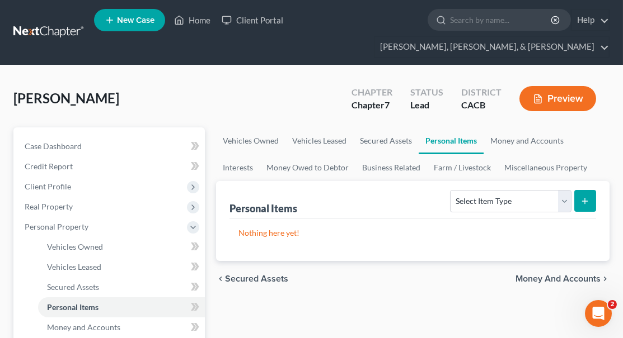
click at [565, 275] on span "Money and Accounts" at bounding box center [557, 279] width 85 height 9
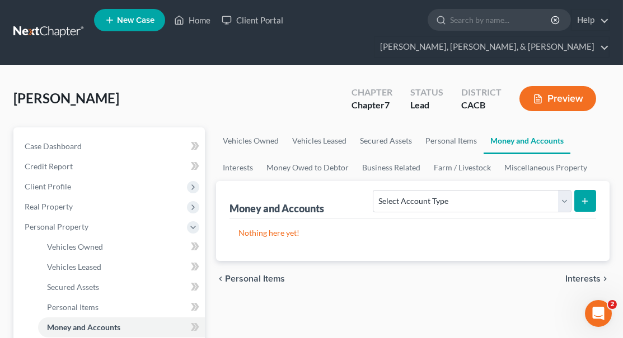
scroll to position [18, 0]
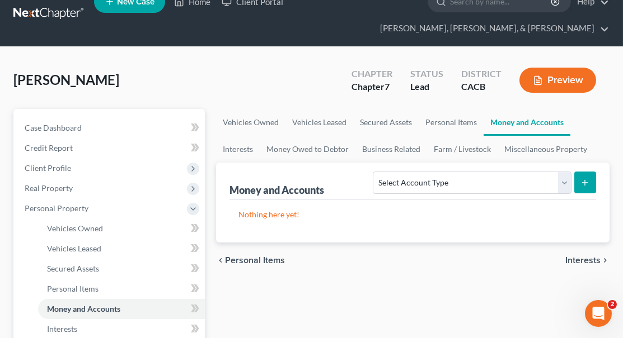
click at [577, 256] on span "Interests" at bounding box center [582, 260] width 35 height 9
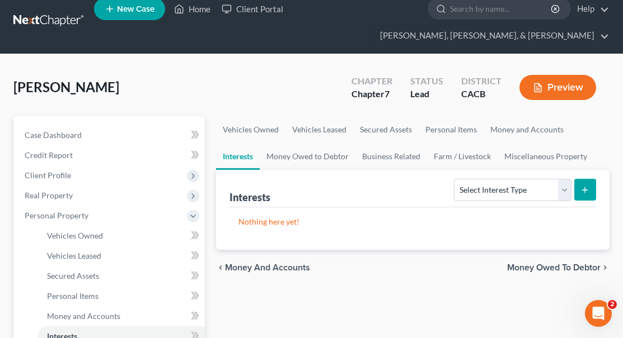
scroll to position [11, 0]
click at [271, 263] on span "Money and Accounts" at bounding box center [267, 267] width 85 height 9
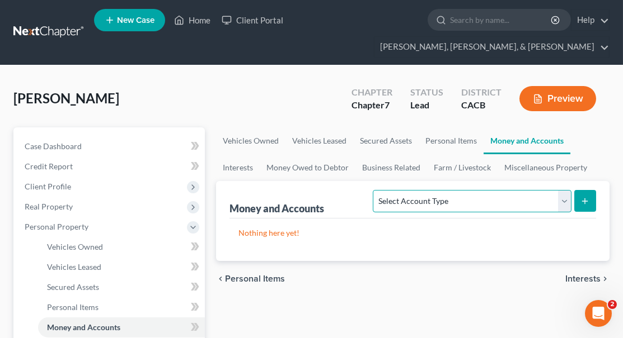
select select "checking"
click at [588, 197] on icon "submit" at bounding box center [584, 201] width 9 height 9
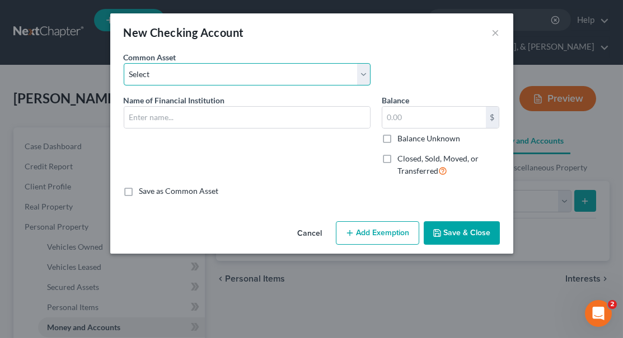
select select "0"
type input "Chase Bank"
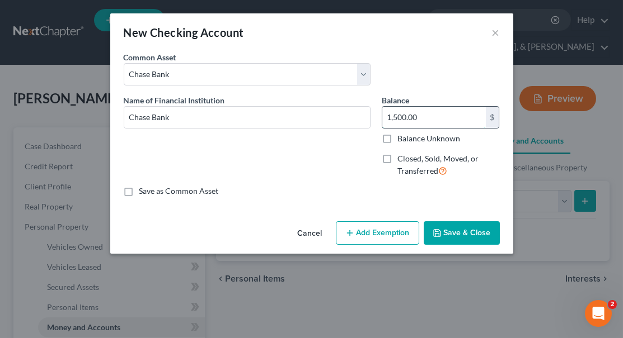
click at [418, 116] on input "1,500.00" at bounding box center [433, 117] width 103 height 21
type input "2,500"
click at [458, 197] on div "An exemption set must first be selected from the Filing Information section. Co…" at bounding box center [311, 134] width 403 height 166
click at [385, 224] on button "Add Exemption" at bounding box center [377, 232] width 83 height 23
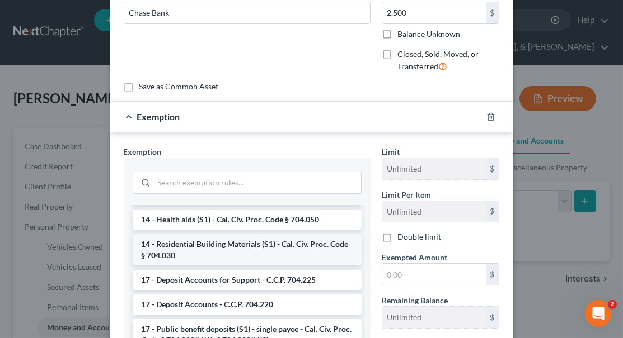
scroll to position [370, 0]
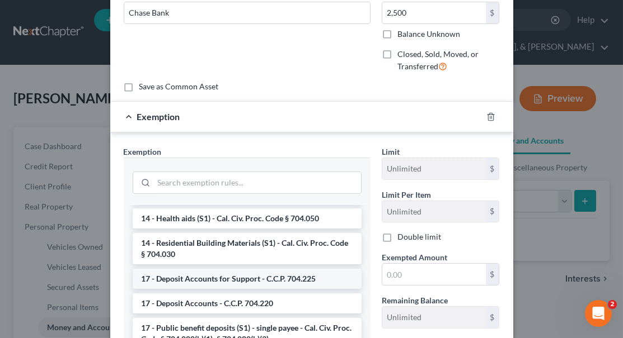
click at [296, 271] on li "17 - Deposit Accounts for Support - C.C.P. 704.225" at bounding box center [247, 279] width 229 height 20
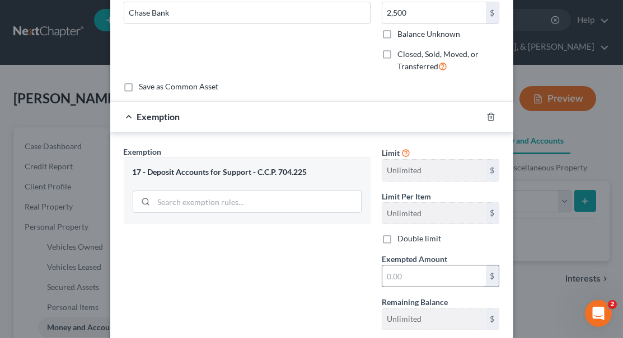
click at [392, 275] on input "text" at bounding box center [433, 276] width 103 height 21
type input "3"
type input "3,500"
click at [453, 121] on div "Exemption $3,500.00" at bounding box center [295, 117] width 371 height 30
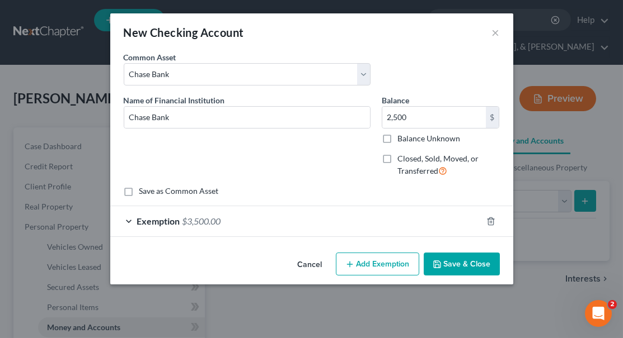
scroll to position [0, 0]
click at [409, 115] on input "2,500" at bounding box center [433, 117] width 103 height 21
type input "2"
type input "3,500"
click at [131, 220] on div "Exemption $3,500.00" at bounding box center [295, 221] width 371 height 30
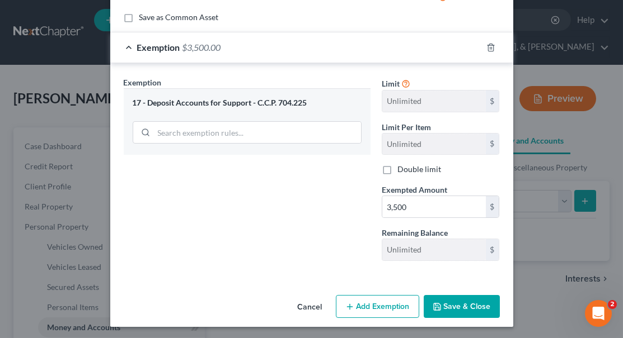
scroll to position [173, 0]
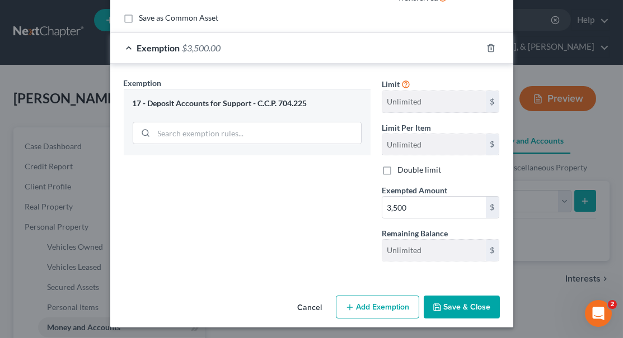
click at [472, 309] on button "Save & Close" at bounding box center [461, 307] width 76 height 23
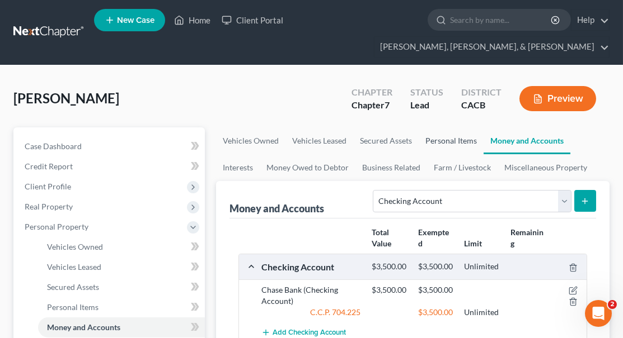
click at [450, 128] on link "Personal Items" at bounding box center [450, 141] width 65 height 27
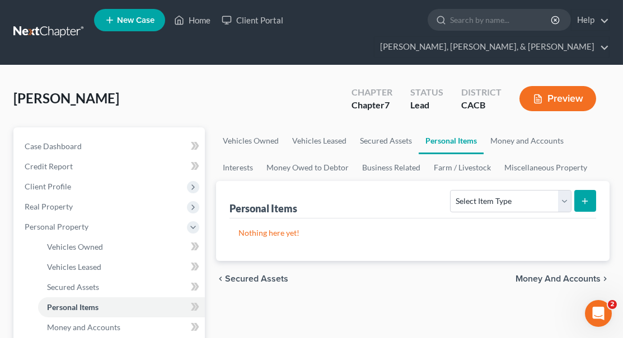
click at [446, 128] on link "Personal Items" at bounding box center [450, 141] width 65 height 27
select select "clothing"
click at [585, 190] on button "submit" at bounding box center [585, 201] width 22 height 22
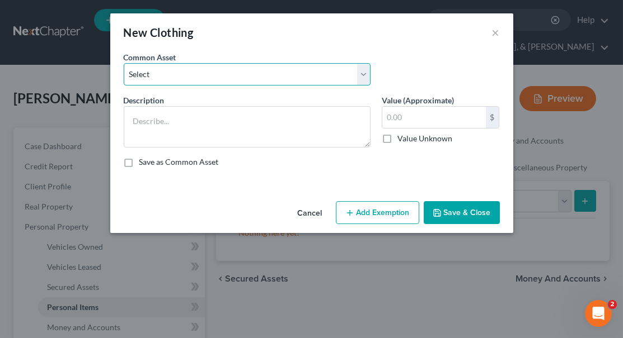
select select "1"
type textarea "Pants, shoes, shirts, socks, etc.."
type input "500.00"
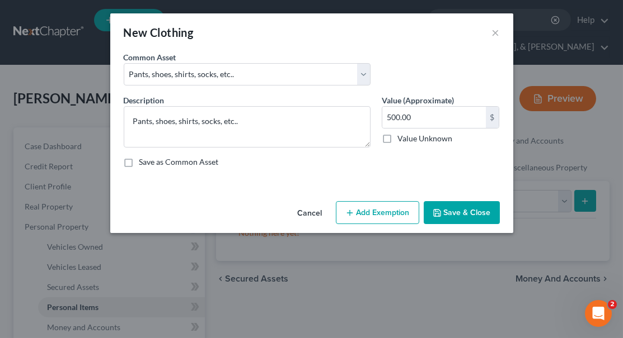
click at [388, 201] on button "Add Exemption" at bounding box center [377, 212] width 83 height 23
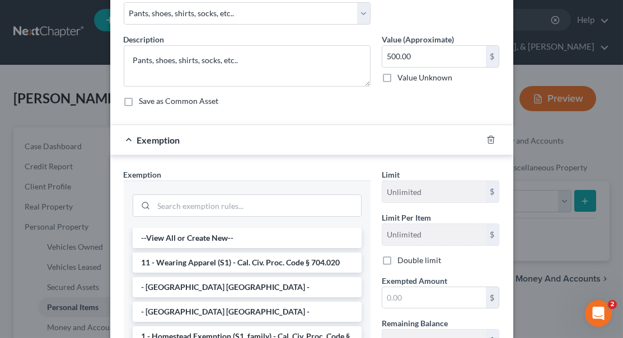
scroll to position [75, 0]
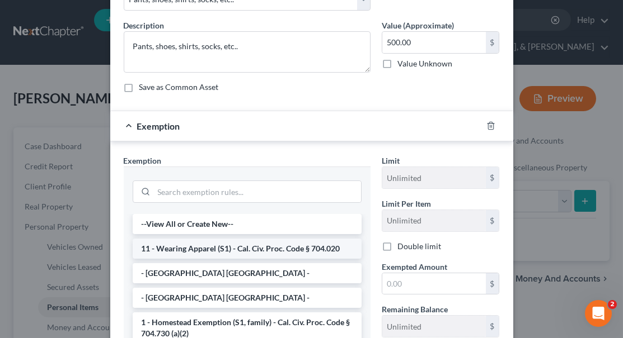
click at [332, 247] on li "11 - Wearing Apparel (S1) - Cal. Civ. Proc. Code § 704.020" at bounding box center [247, 249] width 229 height 20
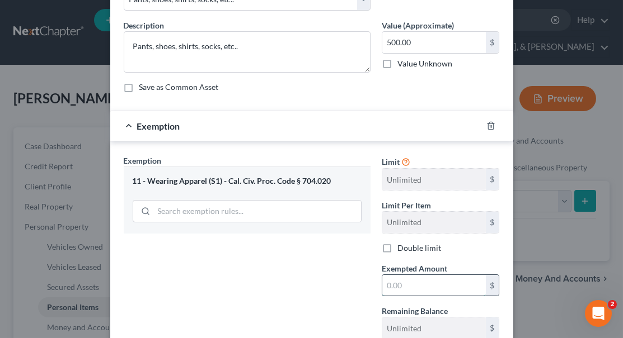
click at [392, 285] on input "text" at bounding box center [433, 285] width 103 height 21
type input "500"
click at [354, 291] on div "Exemption Set must be selected for CA. Exemption * 11 - Wearing Apparel (S1) - …" at bounding box center [247, 252] width 258 height 194
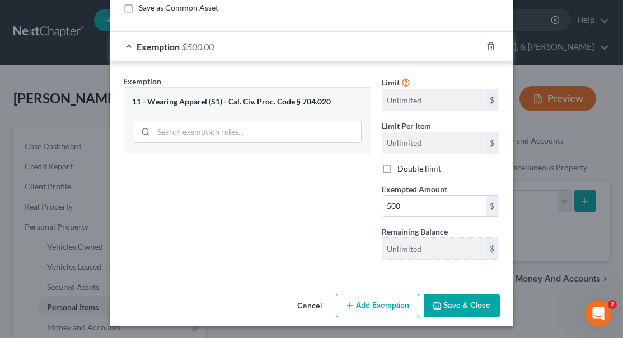
scroll to position [154, 0]
click at [441, 305] on icon "button" at bounding box center [436, 306] width 9 height 9
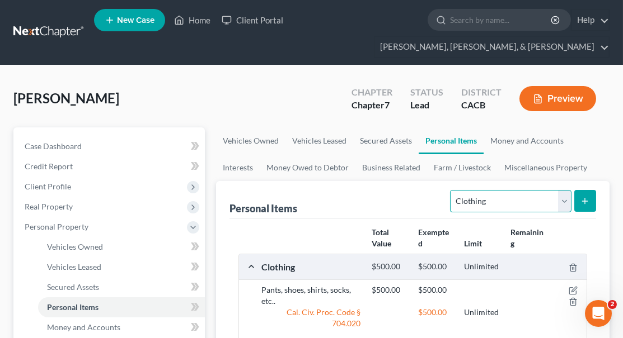
select select "household_goods"
click at [587, 197] on icon "submit" at bounding box center [584, 201] width 9 height 9
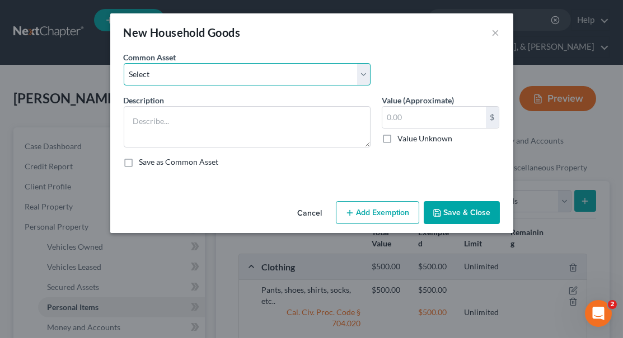
select select "0"
type textarea "Frig., TV, washer, dryer, microwave, table, chairs, beds, etc..."
type input "1,000.00"
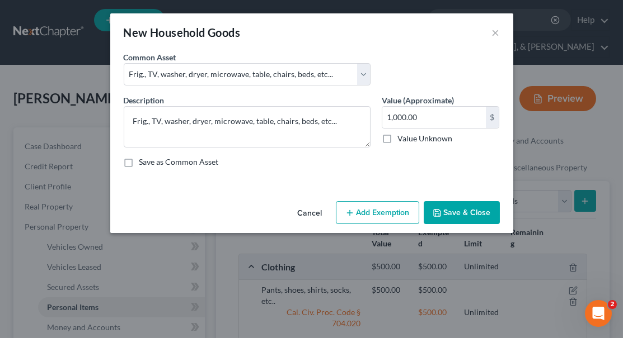
click at [379, 220] on button "Add Exemption" at bounding box center [377, 212] width 83 height 23
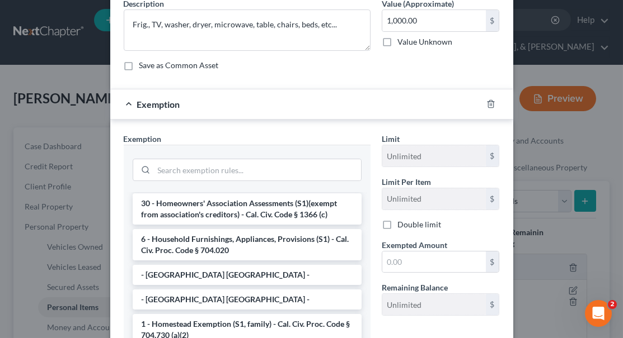
scroll to position [62, 0]
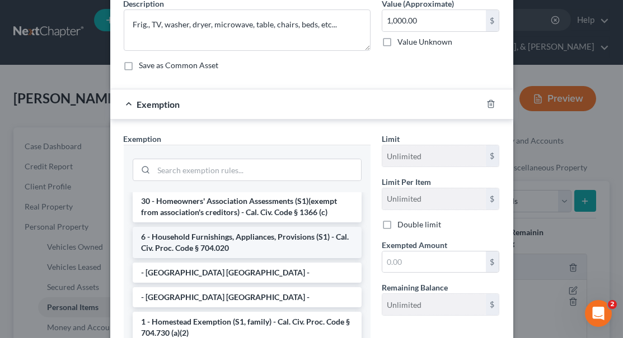
click at [310, 238] on li "6 - Household Furnishings, Appliances, Provisions (S1) - Cal. Civ. Proc. Code §…" at bounding box center [247, 242] width 229 height 31
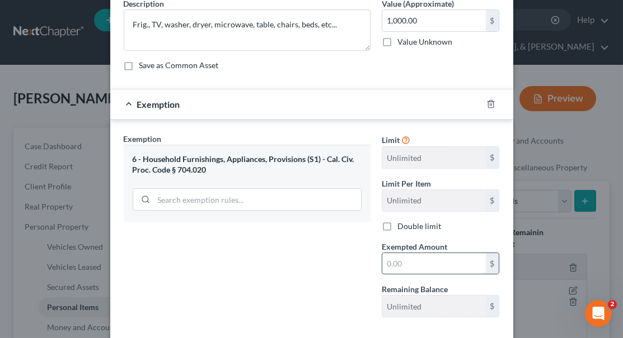
click at [390, 261] on input "text" at bounding box center [433, 263] width 103 height 21
type input "1,000"
click at [328, 263] on div "Exemption Set must be selected for CA. Exemption * 6 - Household Furnishings, A…" at bounding box center [247, 230] width 258 height 194
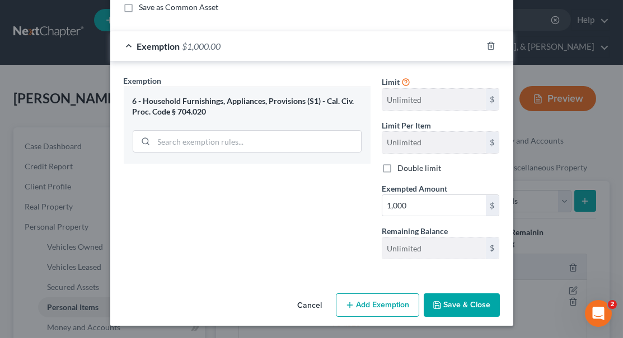
scroll to position [154, 0]
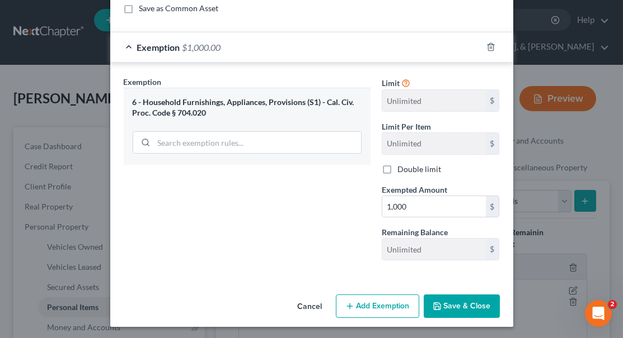
click at [465, 303] on button "Save & Close" at bounding box center [461, 306] width 76 height 23
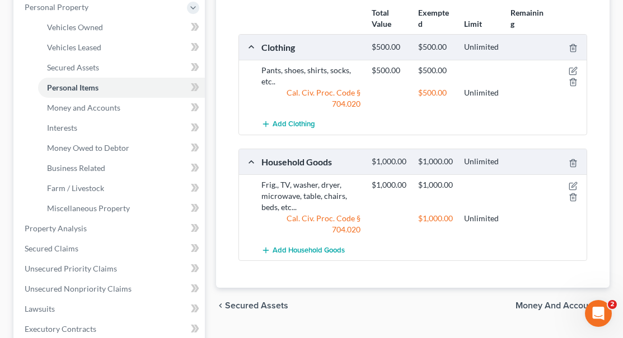
scroll to position [158, 0]
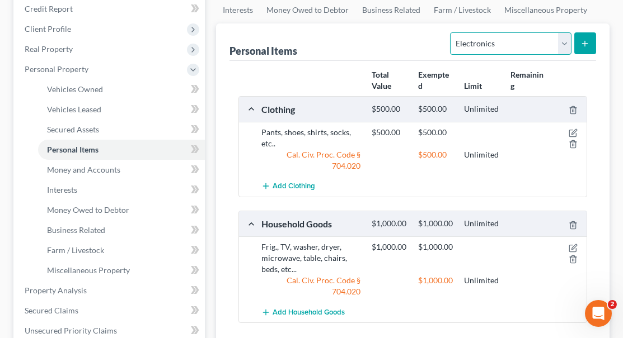
select select "firearms"
click at [582, 39] on icon "submit" at bounding box center [584, 43] width 9 height 9
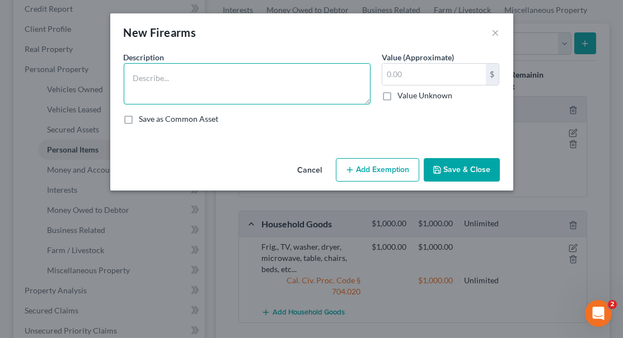
click at [317, 87] on textarea at bounding box center [247, 83] width 247 height 41
type textarea "Rifle"
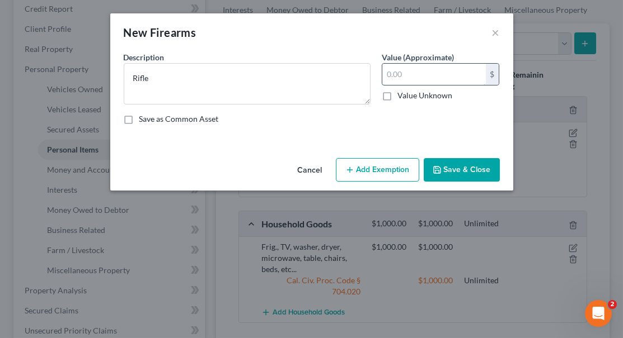
click at [397, 72] on input "text" at bounding box center [433, 74] width 103 height 21
type input "200"
click at [399, 164] on button "Add Exemption" at bounding box center [377, 169] width 83 height 23
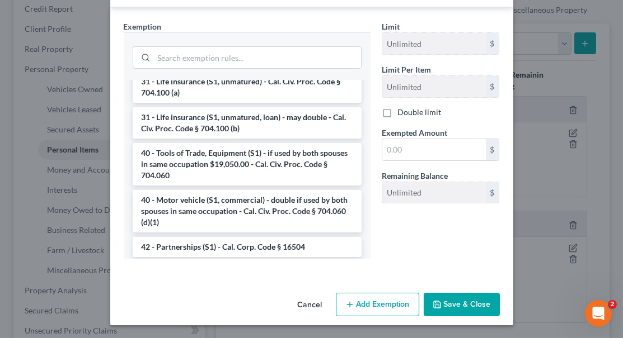
scroll to position [166, 0]
click at [312, 306] on button "Cancel" at bounding box center [310, 306] width 43 height 22
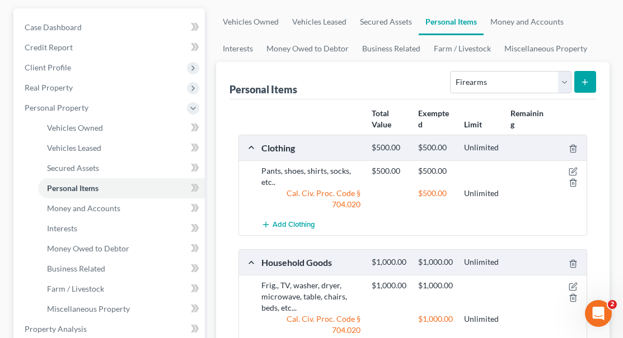
scroll to position [224, 0]
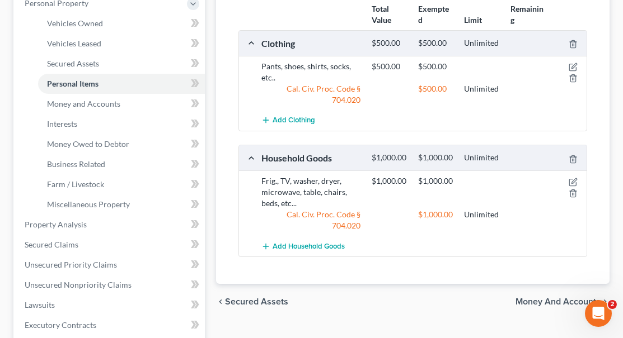
click at [549, 298] on span "Money and Accounts" at bounding box center [557, 302] width 85 height 9
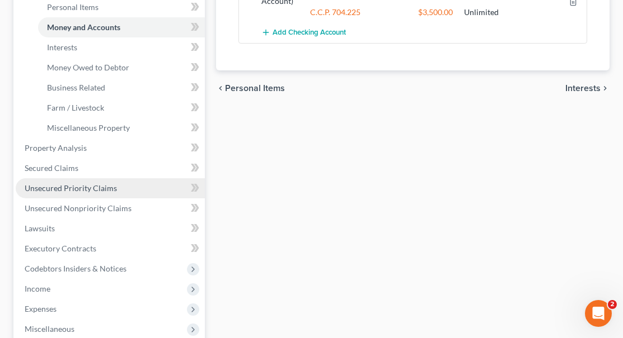
scroll to position [300, 0]
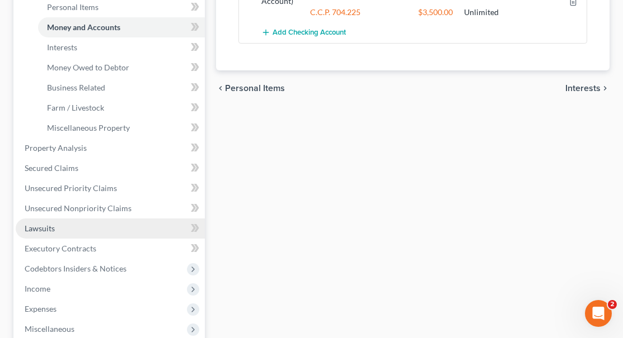
click at [62, 219] on link "Lawsuits" at bounding box center [110, 229] width 189 height 20
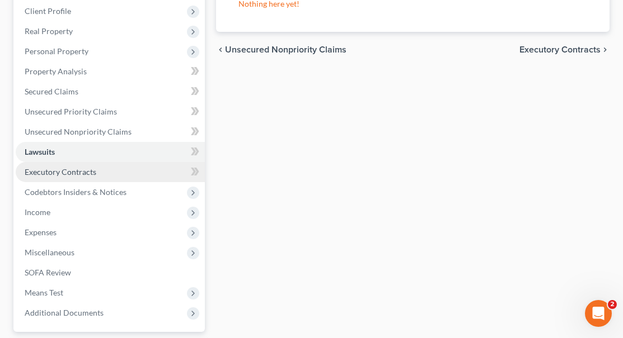
scroll to position [168, 0]
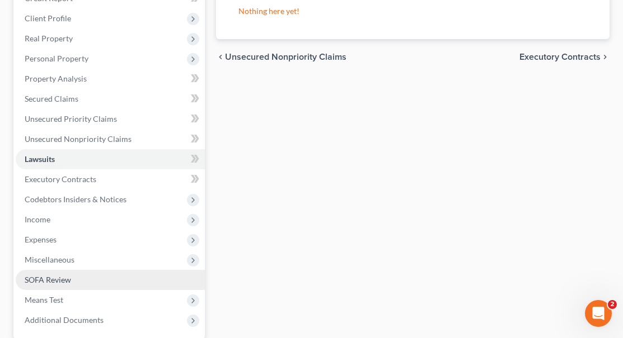
click at [53, 275] on span "SOFA Review" at bounding box center [48, 280] width 46 height 10
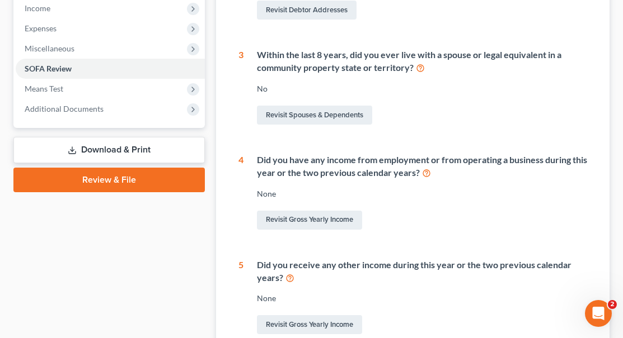
scroll to position [380, 0]
click at [324, 211] on link "Revisit Gross Yearly Income" at bounding box center [309, 220] width 105 height 19
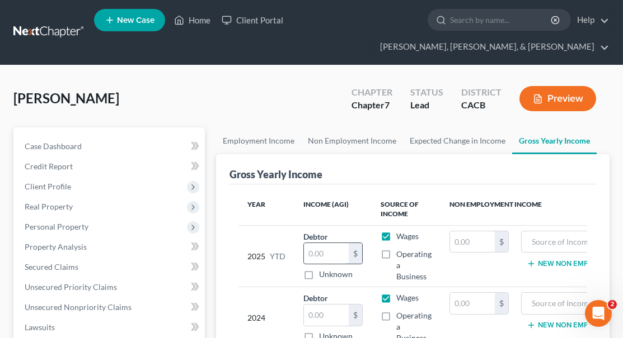
click at [324, 243] on input "text" at bounding box center [326, 253] width 45 height 21
type input "60,098"
click at [316, 305] on input "text" at bounding box center [326, 315] width 45 height 21
type input "94,000"
click at [507, 302] on td "$" at bounding box center [478, 319] width 77 height 62
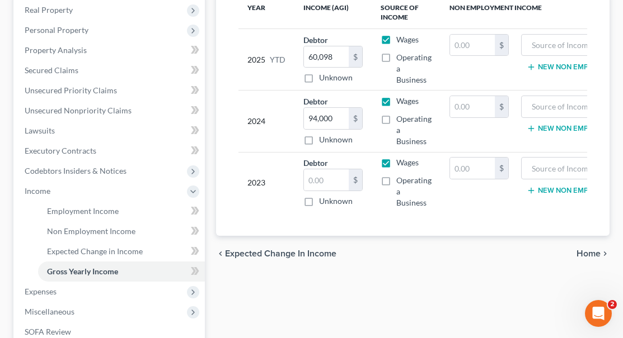
scroll to position [227, 0]
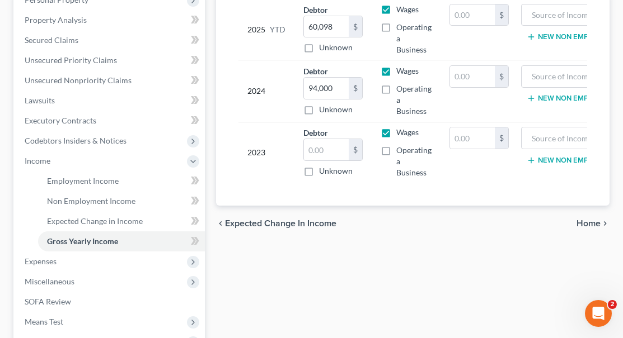
click at [591, 219] on span "Home" at bounding box center [588, 223] width 24 height 9
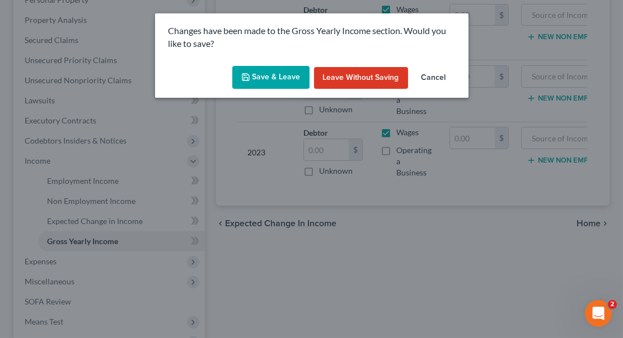
click at [274, 76] on button "Save & Leave" at bounding box center [270, 77] width 77 height 23
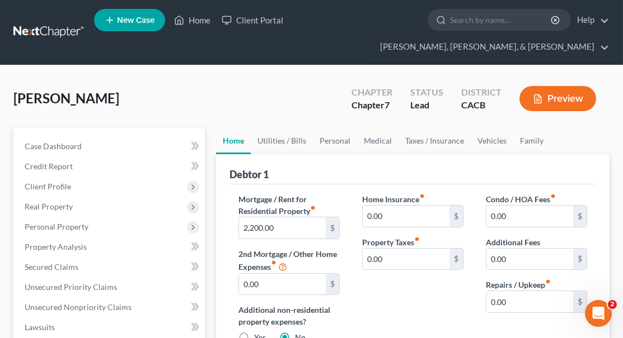
click at [563, 86] on button "Preview" at bounding box center [557, 98] width 77 height 25
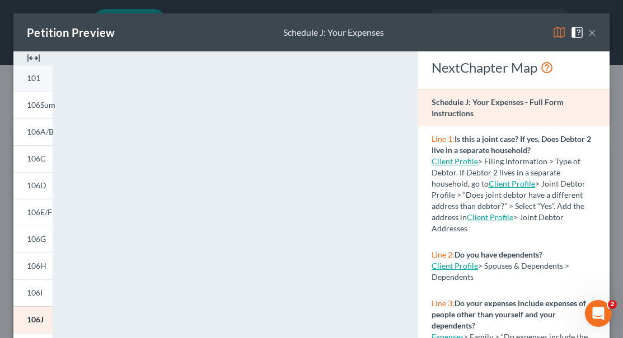
click at [41, 82] on link "101" at bounding box center [32, 78] width 39 height 27
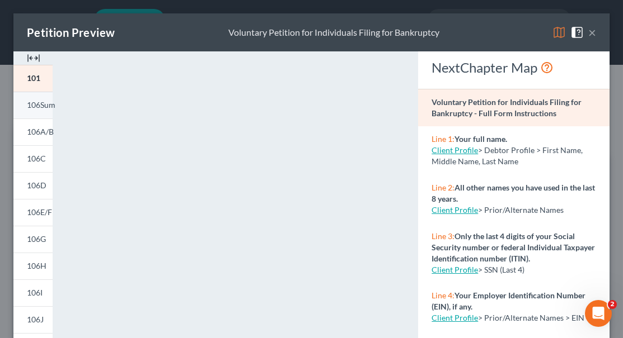
click at [34, 112] on link "106Sum" at bounding box center [32, 105] width 39 height 27
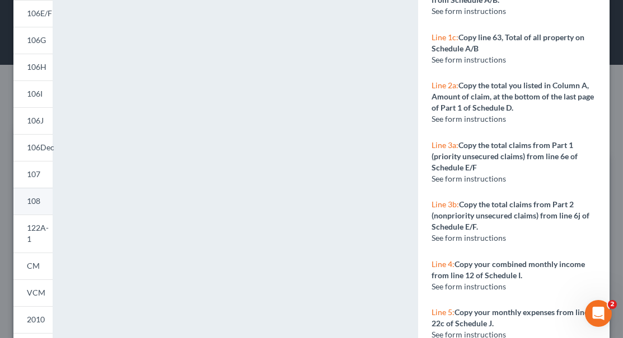
scroll to position [93, 0]
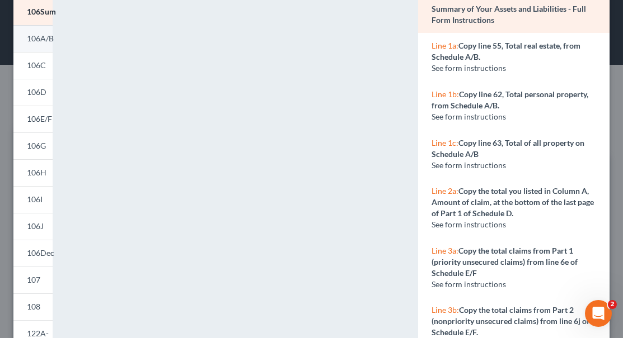
click at [34, 45] on link "106A/B" at bounding box center [32, 38] width 39 height 27
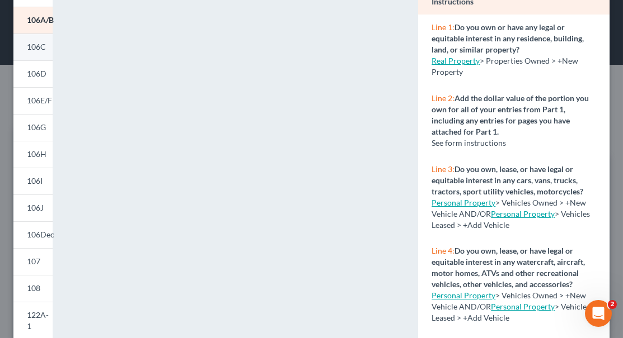
scroll to position [134, 0]
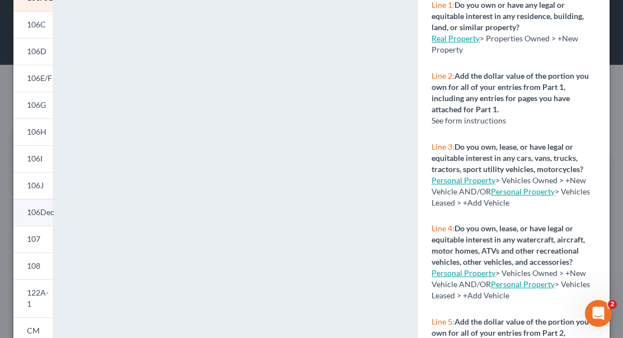
click at [40, 209] on span "106Dec" at bounding box center [40, 213] width 27 height 10
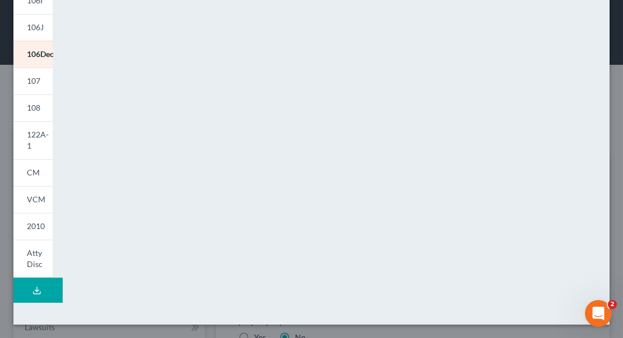
scroll to position [293, 0]
click at [36, 79] on span "107" at bounding box center [33, 81] width 13 height 10
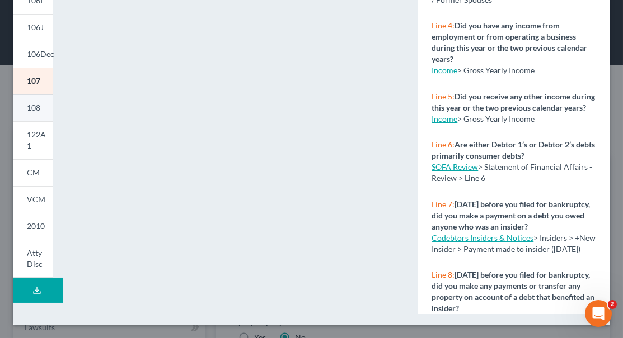
click at [38, 110] on span "108" at bounding box center [33, 108] width 13 height 10
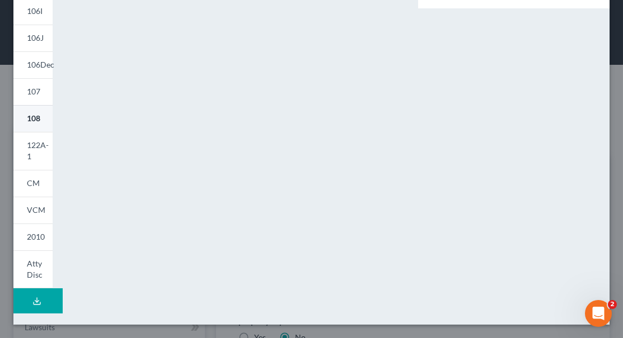
scroll to position [282, 0]
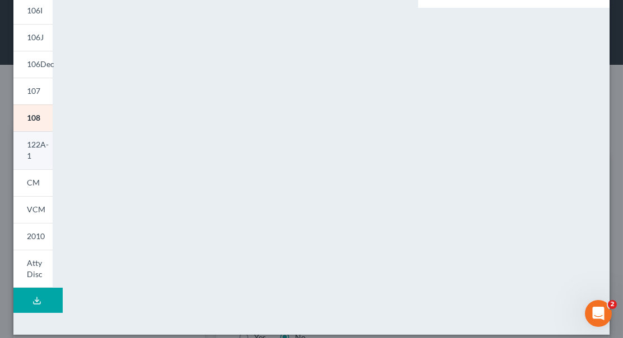
click at [31, 145] on span "122A-1" at bounding box center [38, 150] width 22 height 21
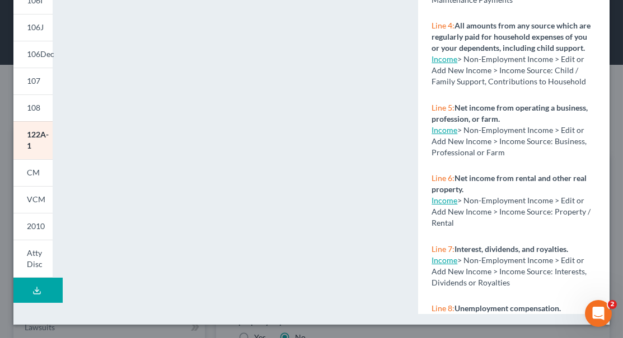
scroll to position [293, 0]
click at [39, 197] on span "VCM" at bounding box center [36, 200] width 18 height 10
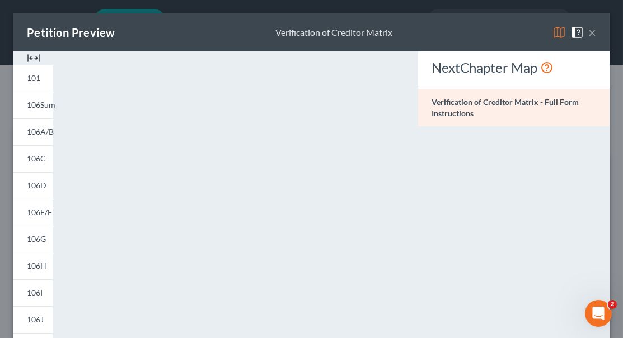
scroll to position [0, 0]
click at [593, 31] on button "×" at bounding box center [592, 32] width 8 height 13
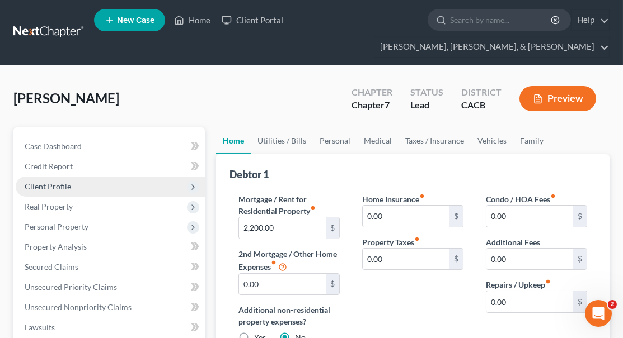
click at [51, 182] on span "Client Profile" at bounding box center [48, 187] width 46 height 10
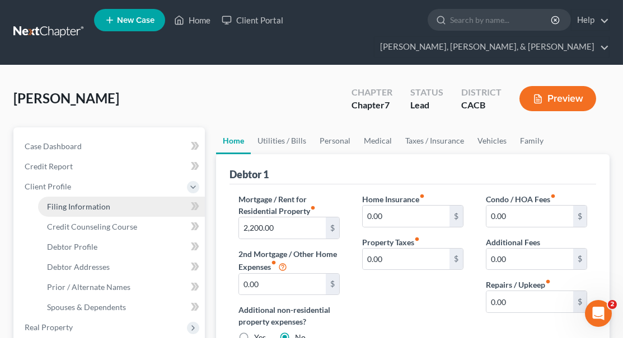
click at [62, 202] on span "Filing Information" at bounding box center [78, 207] width 63 height 10
select select "1"
select select "0"
select select "4"
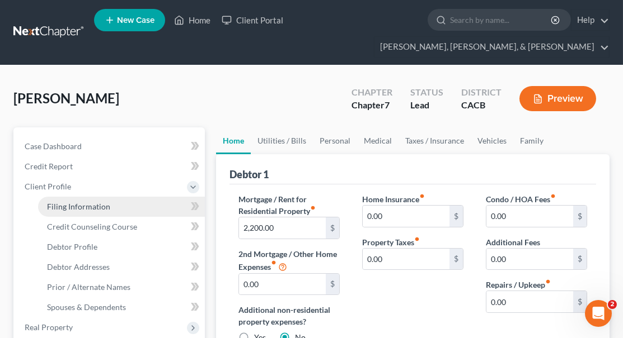
select select "1"
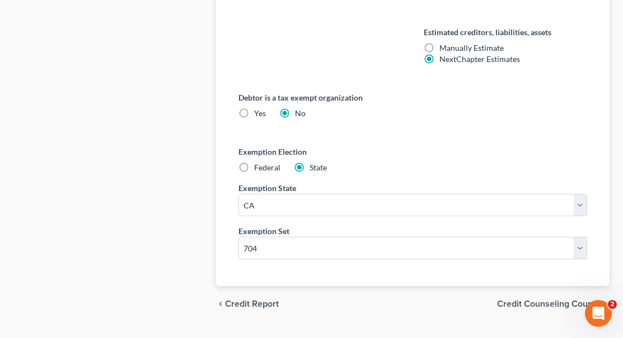
scroll to position [746, 0]
click at [544, 300] on span "Credit Counseling Course" at bounding box center [548, 304] width 103 height 9
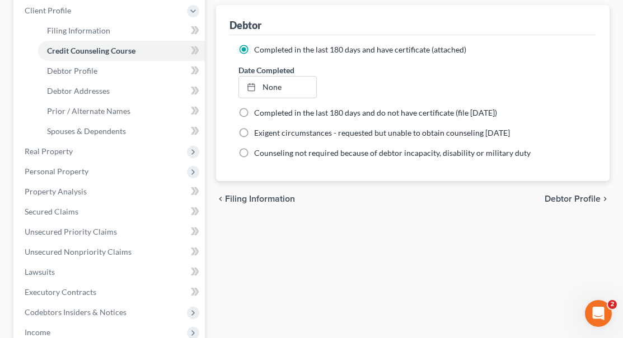
scroll to position [114, 0]
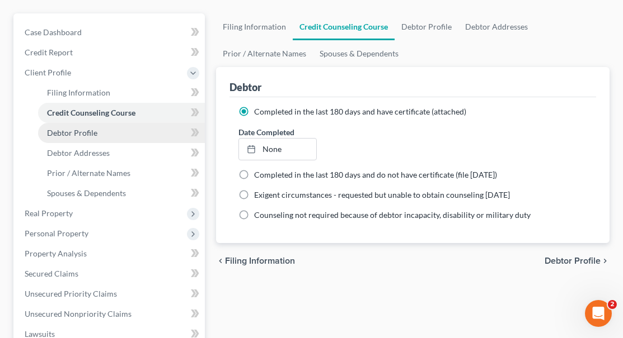
click at [137, 123] on link "Debtor Profile" at bounding box center [121, 133] width 167 height 20
select select "3"
select select "2"
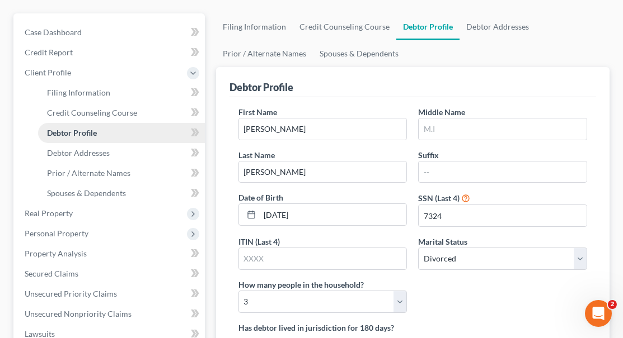
radio input "true"
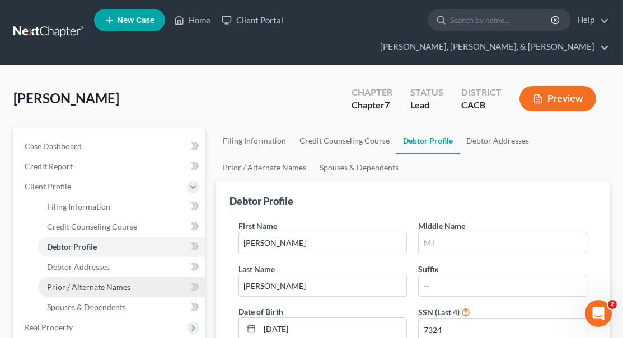
click at [106, 282] on span "Prior / Alternate Names" at bounding box center [88, 287] width 83 height 10
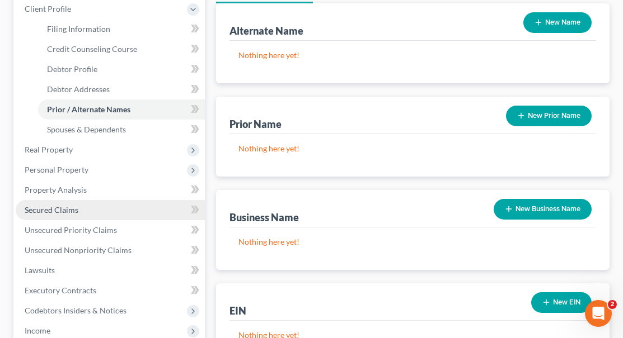
scroll to position [158, 0]
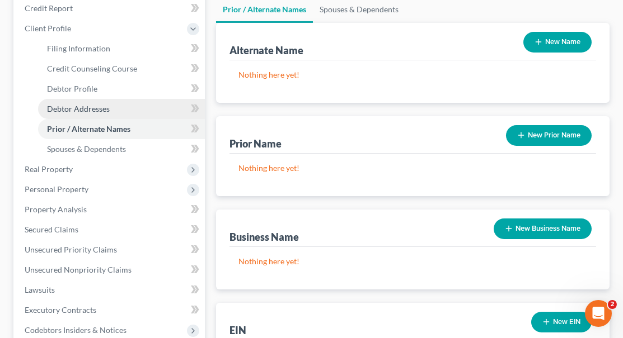
click at [105, 104] on span "Debtor Addresses" at bounding box center [78, 109] width 63 height 10
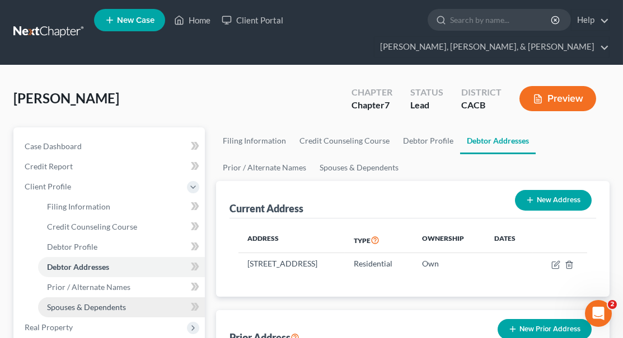
click at [98, 303] on span "Spouses & Dependents" at bounding box center [86, 308] width 79 height 10
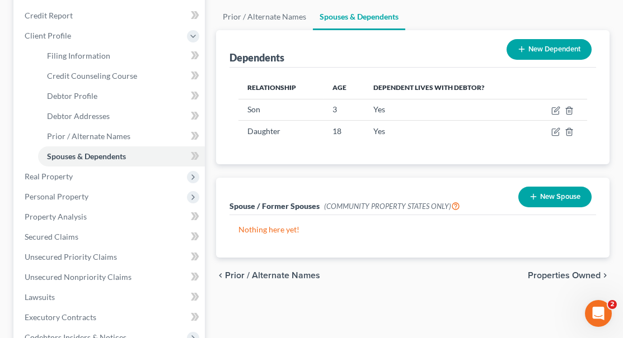
scroll to position [167, 0]
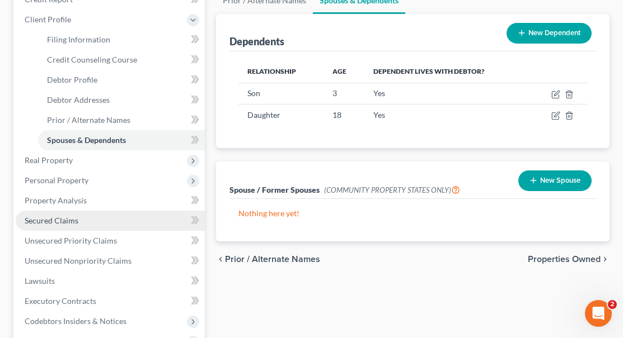
click at [67, 216] on span "Secured Claims" at bounding box center [52, 221] width 54 height 10
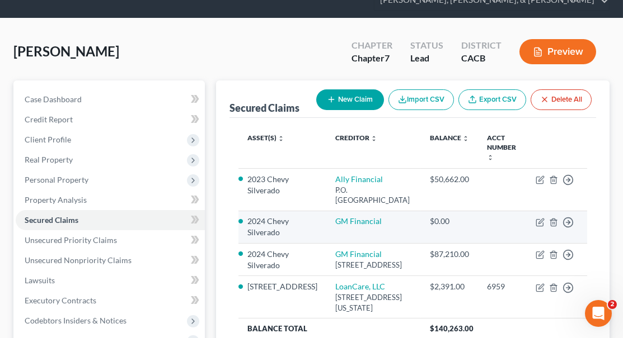
scroll to position [48, 0]
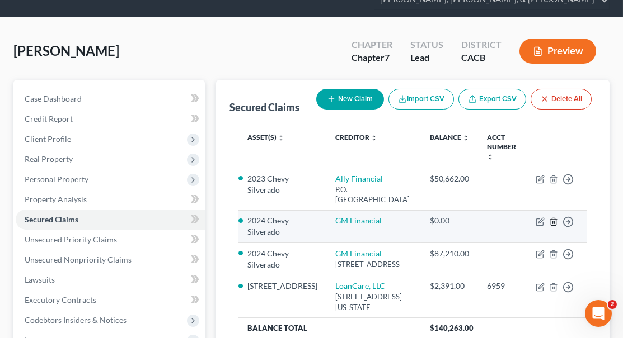
click at [554, 218] on icon "button" at bounding box center [553, 222] width 9 height 9
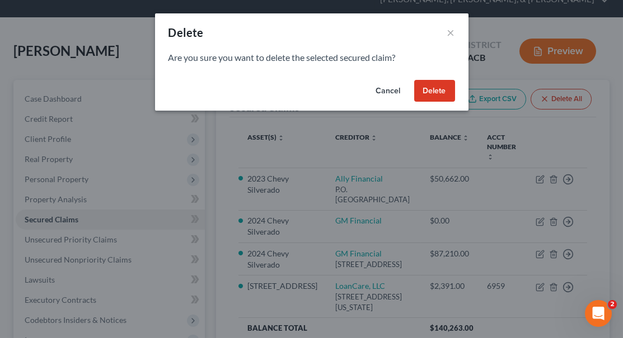
click at [436, 91] on button "Delete" at bounding box center [434, 91] width 41 height 22
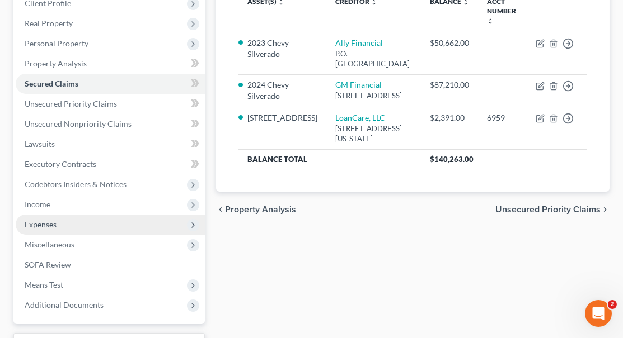
scroll to position [87, 0]
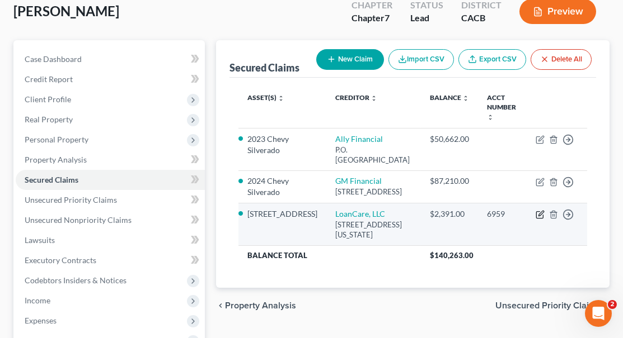
click at [541, 211] on icon "button" at bounding box center [540, 213] width 5 height 5
select select "48"
select select "2"
select select "0"
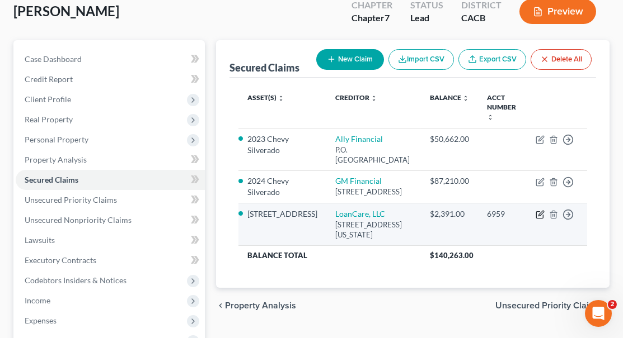
select select "0"
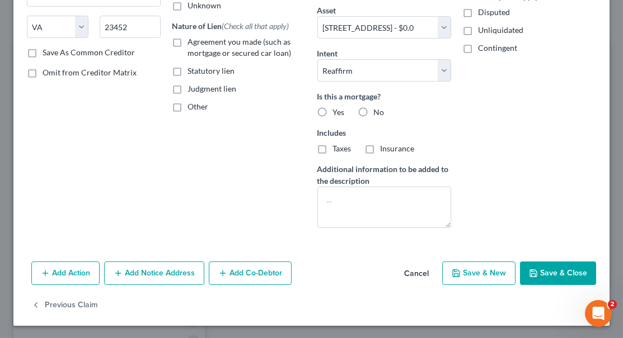
scroll to position [190, 0]
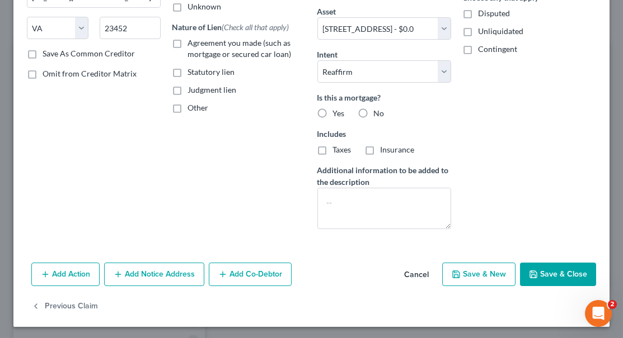
click at [475, 270] on button "Save & New" at bounding box center [478, 274] width 73 height 23
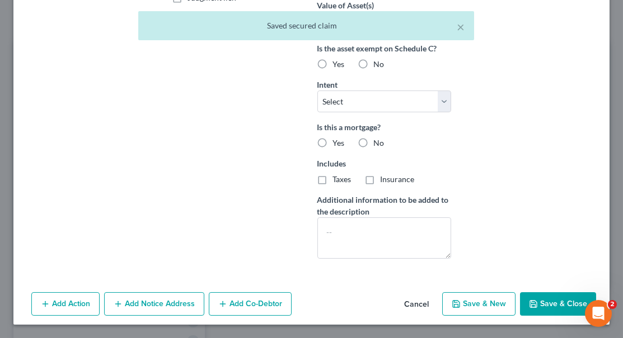
scroll to position [280, 0]
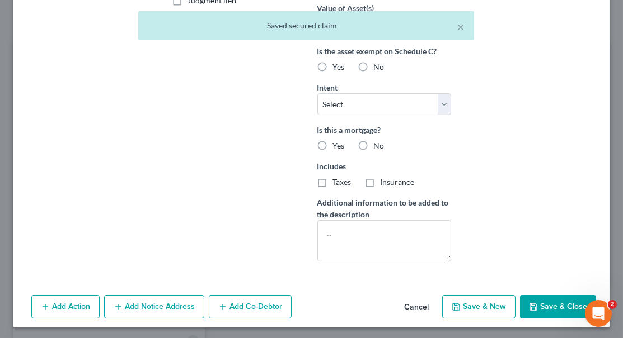
click at [416, 306] on button "Cancel" at bounding box center [416, 307] width 43 height 22
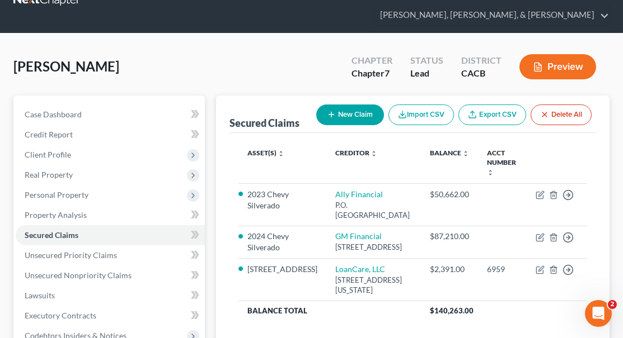
scroll to position [32, 0]
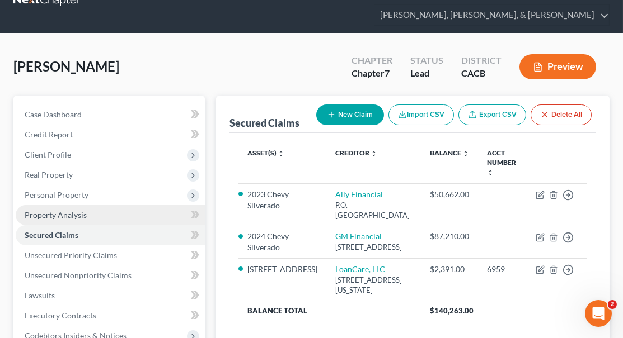
click at [102, 205] on link "Property Analysis" at bounding box center [110, 215] width 189 height 20
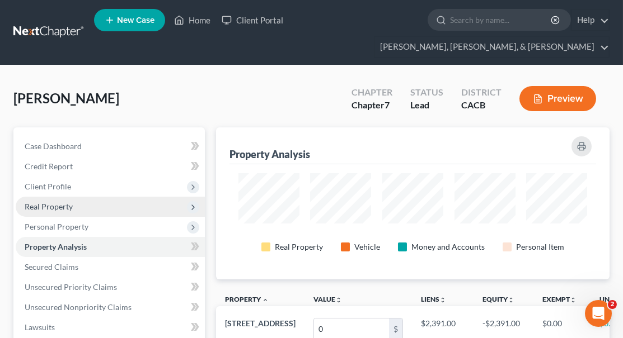
click at [126, 197] on span "Real Property" at bounding box center [110, 207] width 189 height 20
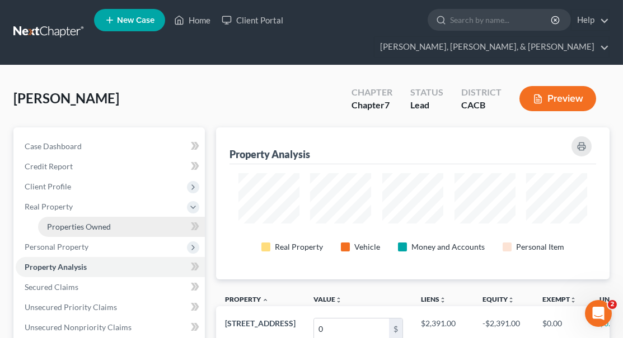
click at [122, 217] on link "Properties Owned" at bounding box center [121, 227] width 167 height 20
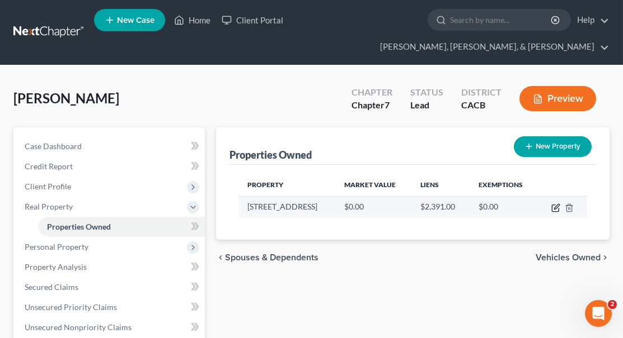
click at [555, 204] on icon "button" at bounding box center [556, 206] width 5 height 5
select select "4"
select select "0"
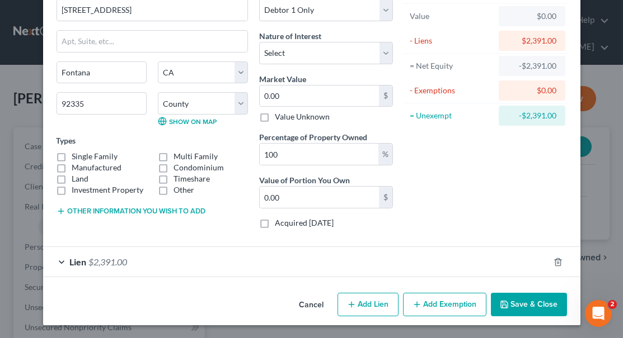
scroll to position [63, 0]
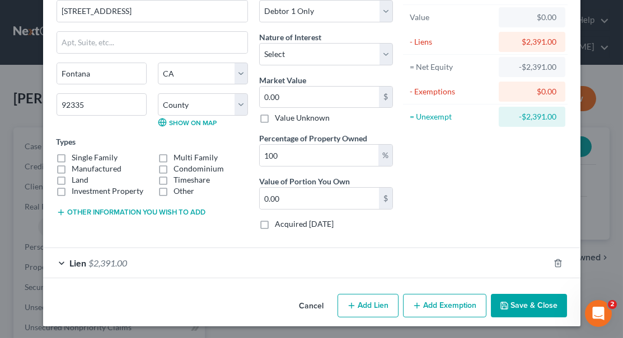
click at [62, 261] on div "Lien $2,391.00" at bounding box center [296, 263] width 506 height 30
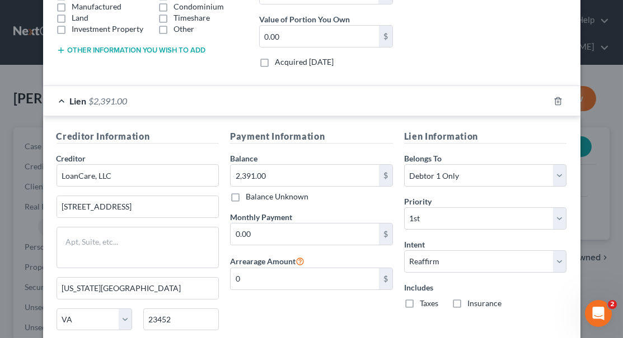
scroll to position [226, 0]
click at [282, 172] on input "2,391.00" at bounding box center [304, 174] width 148 height 21
type input "5"
type input "302,594.00"
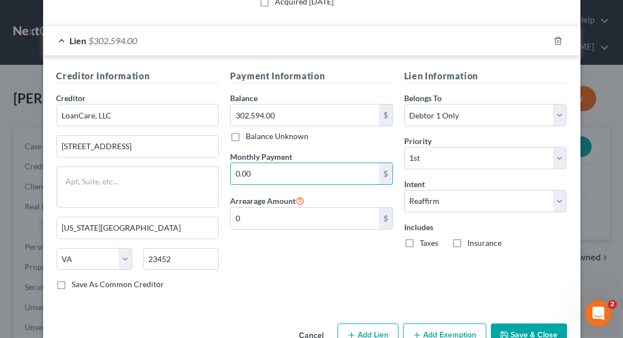
scroll to position [287, 0]
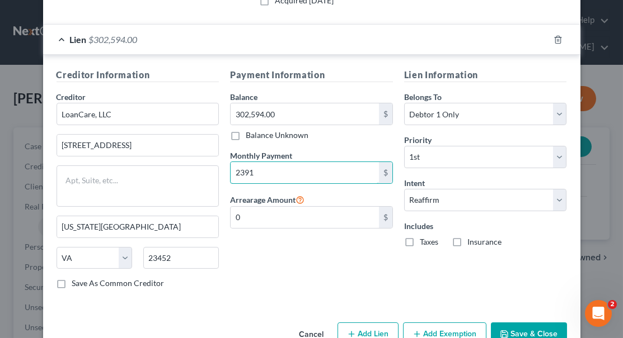
type input "2,391"
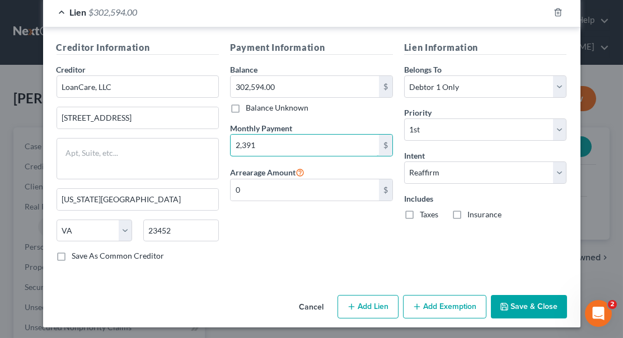
scroll to position [314, 0]
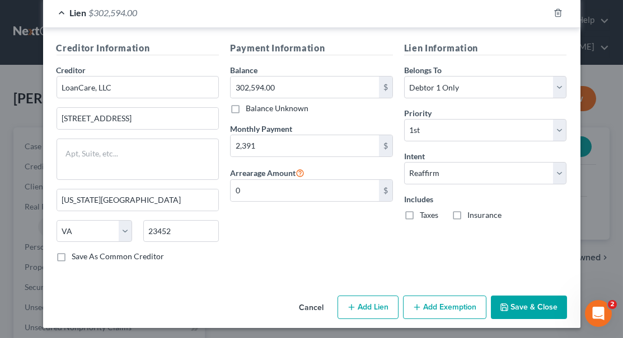
click at [420, 210] on label "Taxes" at bounding box center [429, 215] width 18 height 11
click at [424, 210] on input "Taxes" at bounding box center [427, 213] width 7 height 7
checkbox input "true"
click at [467, 211] on label "Insurance" at bounding box center [484, 215] width 34 height 11
click at [472, 211] on input "Insurance" at bounding box center [475, 213] width 7 height 7
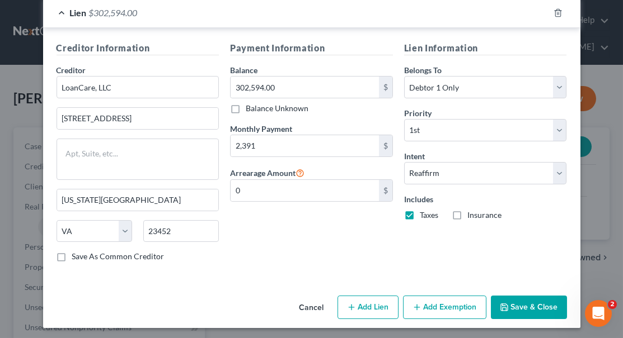
checkbox input "true"
click at [528, 310] on button "Save & Close" at bounding box center [529, 307] width 76 height 23
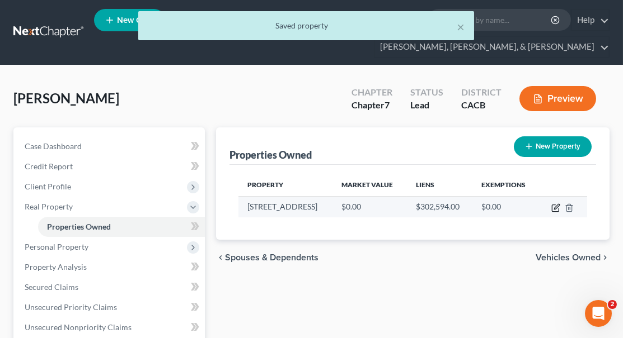
click at [553, 204] on icon "button" at bounding box center [555, 208] width 9 height 9
select select "4"
select select "35"
select select "0"
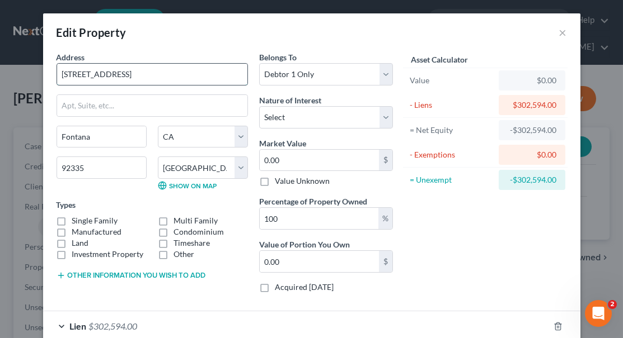
drag, startPoint x: 128, startPoint y: 74, endPoint x: 58, endPoint y: 71, distance: 70.6
click at [75, 74] on input "[STREET_ADDRESS]" at bounding box center [152, 74] width 190 height 21
type input "[STREET_ADDRESS]"
click at [285, 160] on input "0.00" at bounding box center [319, 160] width 119 height 21
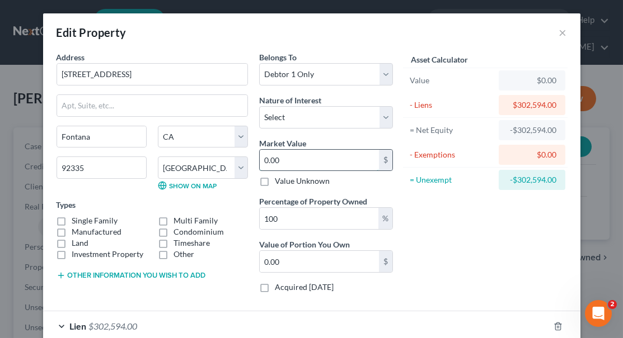
type input "4"
type input "4.00"
type input "48"
type input "48.00"
type input "480"
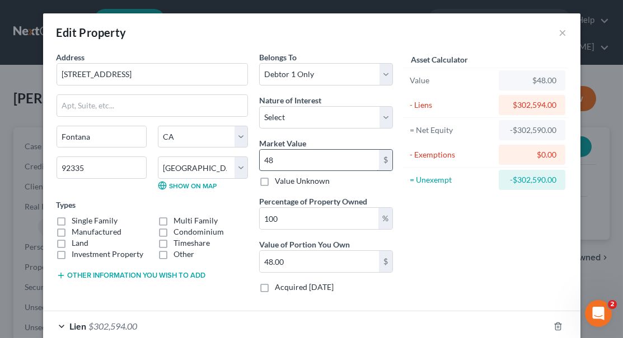
type input "480.00"
type input "4800"
type input "4,800.00"
type input "4,8000"
type input "48,000.00"
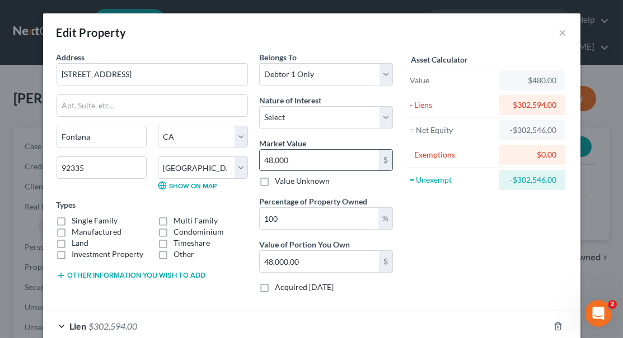
type input "48,0000"
type input "480,000.00"
type input "480,000"
click at [480, 219] on div "Asset Calculator Value $480,000.00 - Liens $302,594.00 = Net Equity -$302,114.0…" at bounding box center [485, 176] width 174 height 251
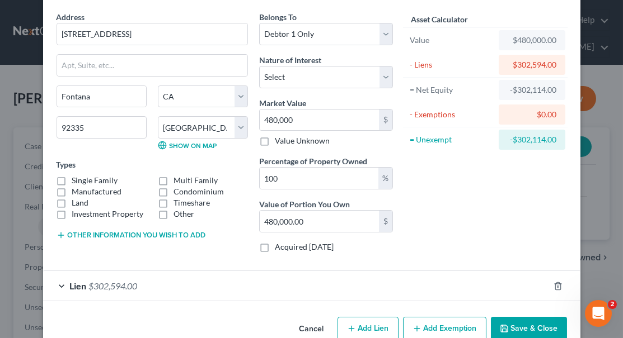
scroll to position [41, 0]
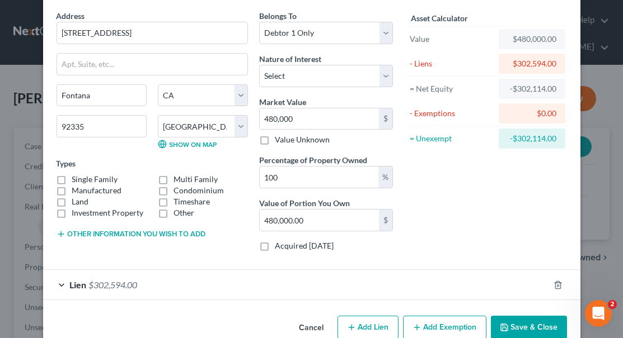
click at [480, 219] on div "Asset Calculator Value $480,000.00 - Liens $302,594.00 = Net Equity -$302,114.0…" at bounding box center [485, 135] width 174 height 251
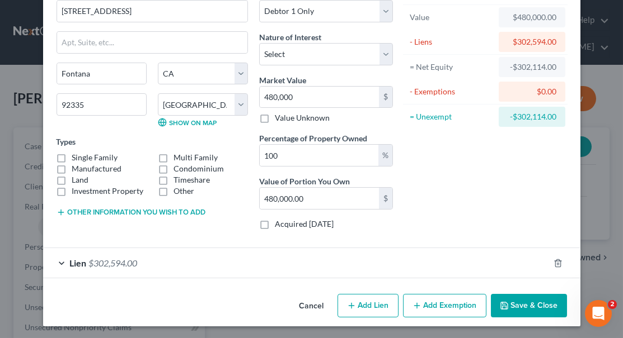
scroll to position [63, 0]
click at [56, 262] on div "Lien $302,594.00" at bounding box center [296, 263] width 506 height 30
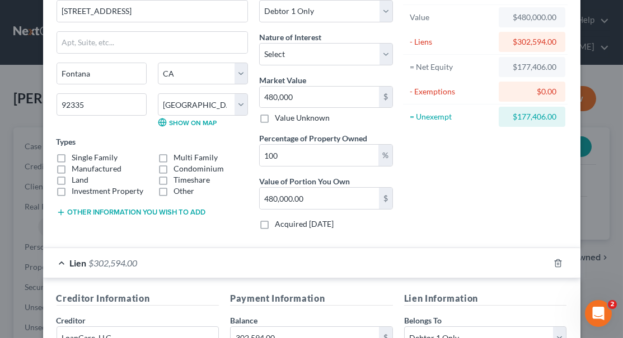
scroll to position [67, 0]
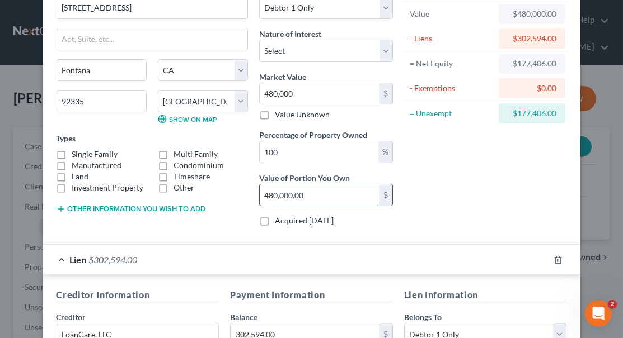
click at [339, 187] on input "480,000.00" at bounding box center [319, 195] width 119 height 21
click at [340, 194] on input "480,000.00" at bounding box center [319, 195] width 119 height 21
type input "480,000"
type input "10"
type input "48,000"
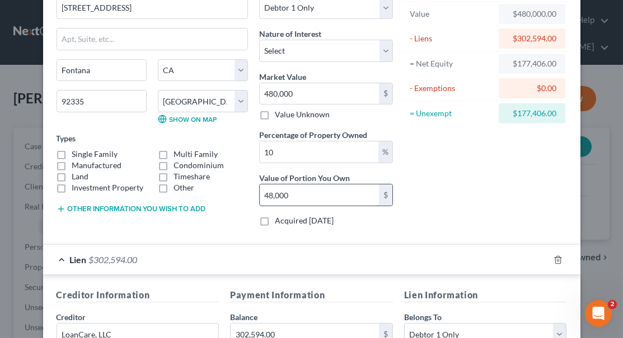
type input "1"
type input "4,800"
type input "0.10"
type input "480"
type input "0.01"
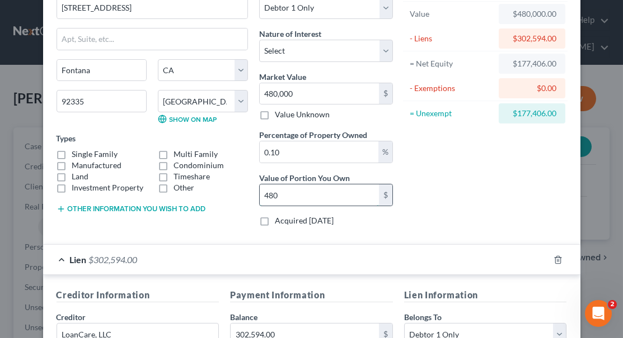
type input "48"
type input "0.00"
type input "4"
type input "0"
click at [464, 174] on div "Asset Calculator Value $480,000.00 - Liens $302,594.00 = Net Equity $177,406.00…" at bounding box center [485, 110] width 174 height 251
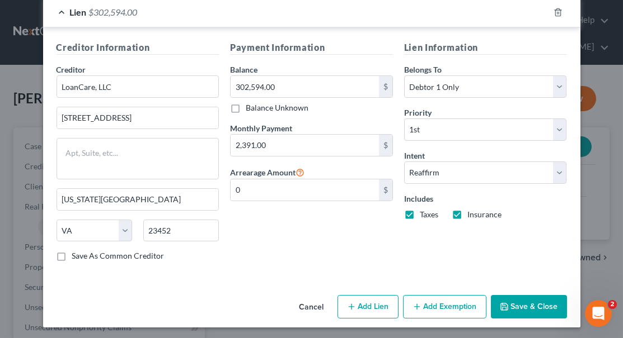
scroll to position [314, 0]
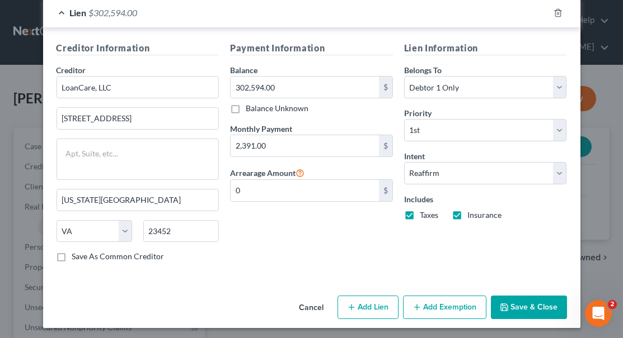
click at [432, 303] on button "Add Exemption" at bounding box center [444, 307] width 83 height 23
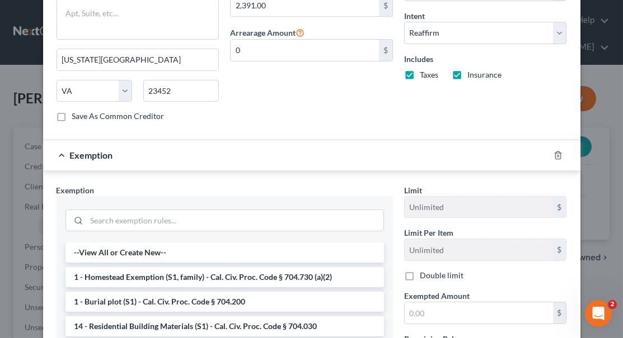
scroll to position [477, 0]
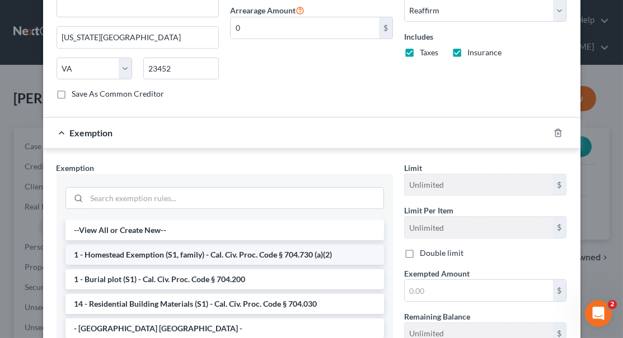
click at [295, 248] on li "1 - Homestead Exemption (S1, family) - Cal. Civ. Proc. Code § 704.730 (a)(2)" at bounding box center [224, 255] width 318 height 20
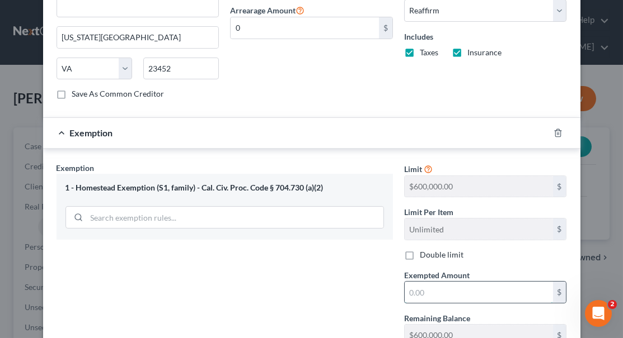
click at [411, 282] on input "text" at bounding box center [478, 292] width 148 height 21
type input "180,000"
click at [332, 291] on div "Exemption Set must be selected for CA. Exemption * 1 - Homestead Exemption (S1,…" at bounding box center [224, 259] width 347 height 194
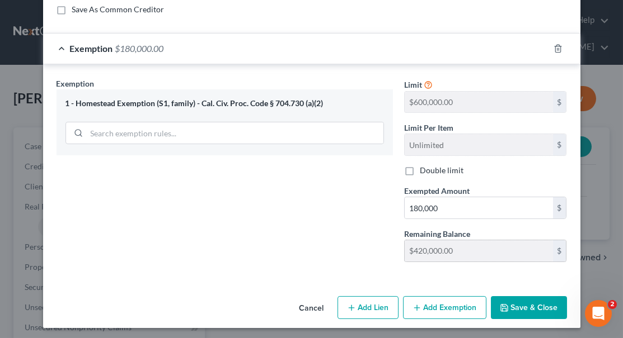
scroll to position [559, 0]
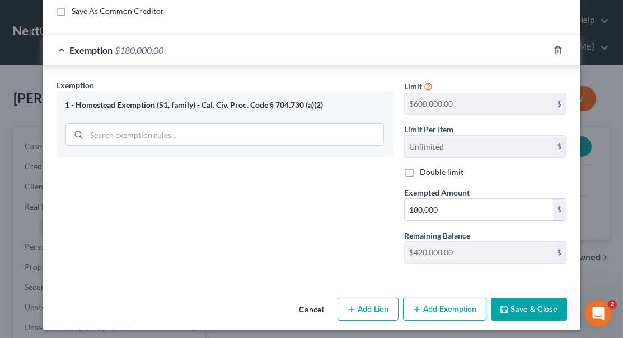
click at [531, 312] on button "Save & Close" at bounding box center [529, 309] width 76 height 23
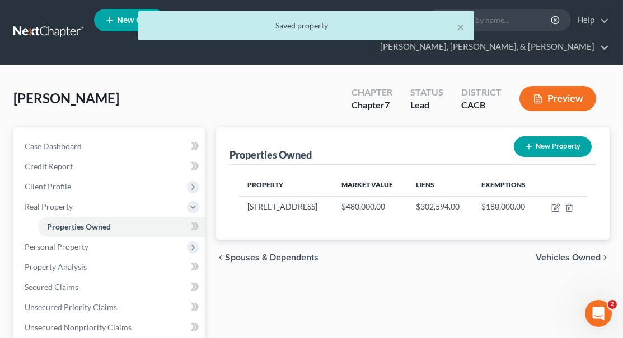
scroll to position [0, 0]
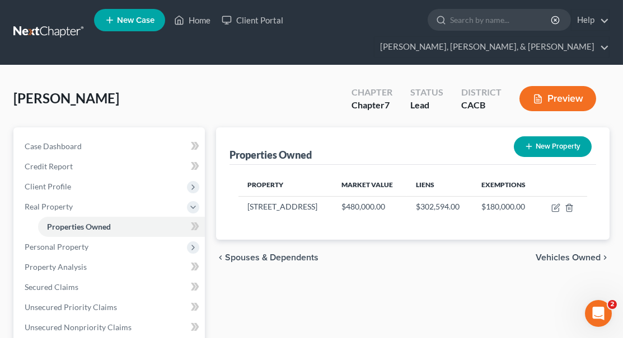
click at [557, 86] on button "Preview" at bounding box center [557, 98] width 77 height 25
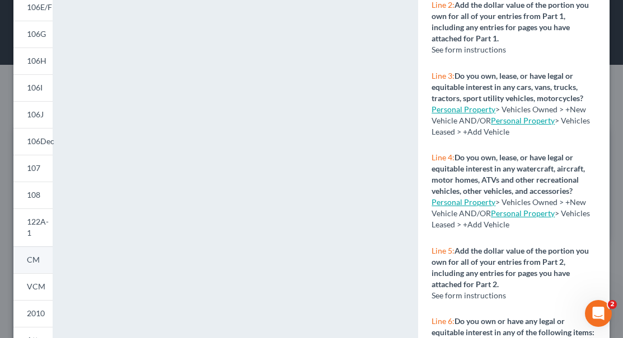
scroll to position [209, 0]
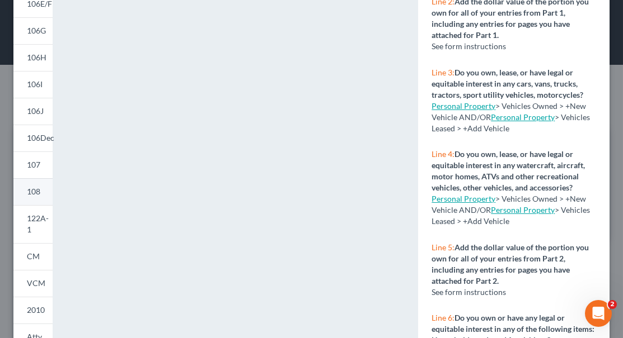
click at [34, 189] on span "108" at bounding box center [33, 192] width 13 height 10
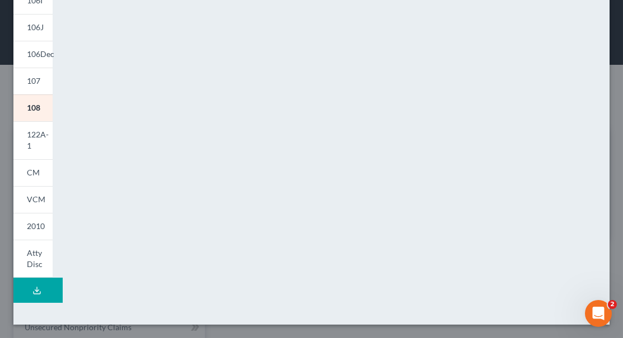
scroll to position [293, 0]
